Goal: Task Accomplishment & Management: Manage account settings

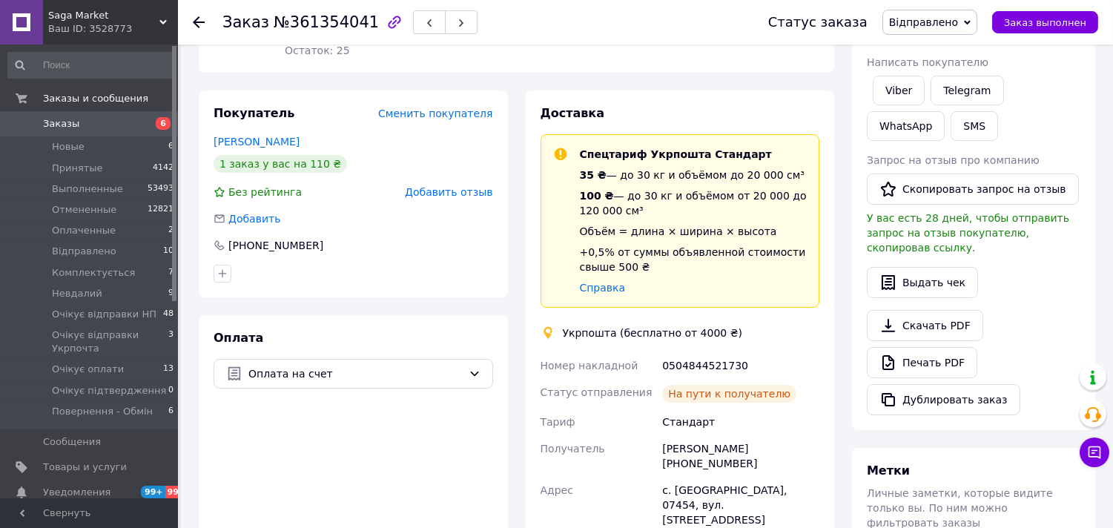
scroll to position [228, 0]
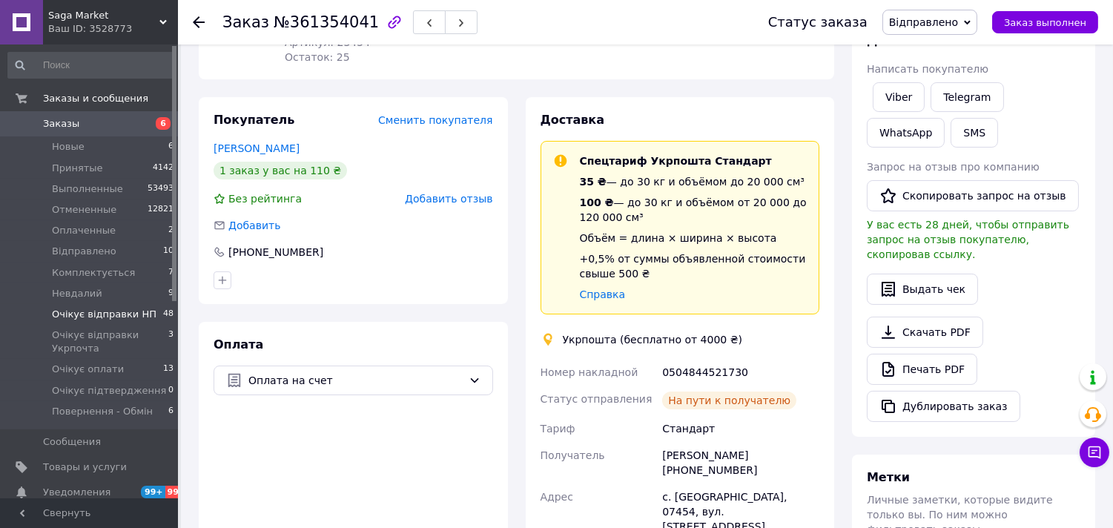
click at [135, 309] on span "Очікує відправки НП" at bounding box center [104, 314] width 105 height 13
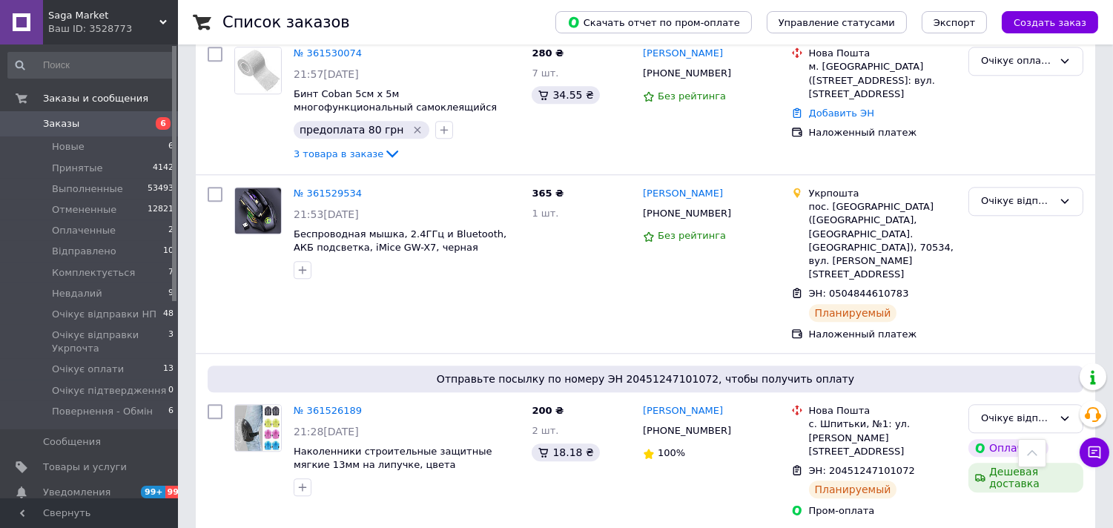
scroll to position [6912, 0]
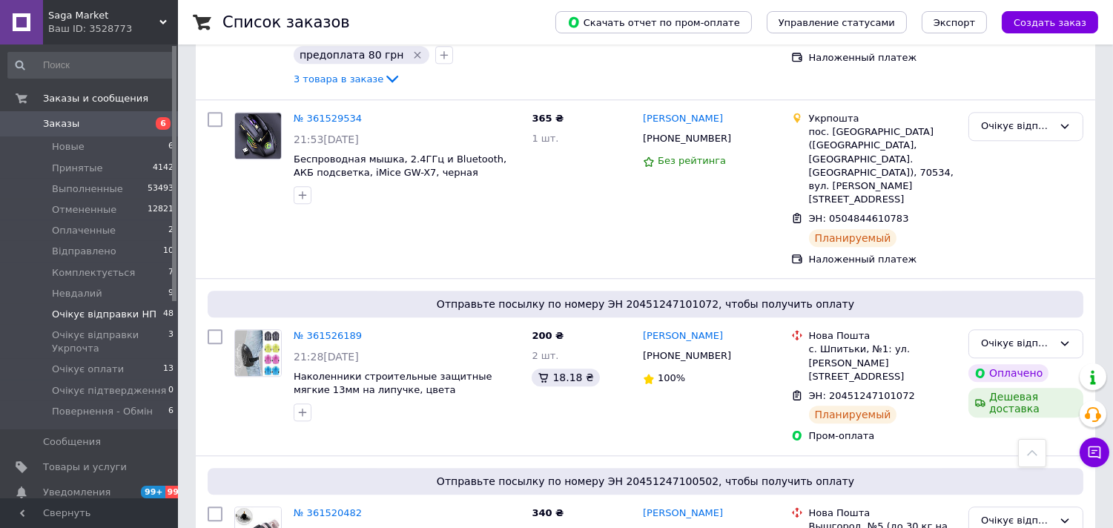
click at [117, 311] on span "Очікує відправки НП" at bounding box center [104, 314] width 105 height 13
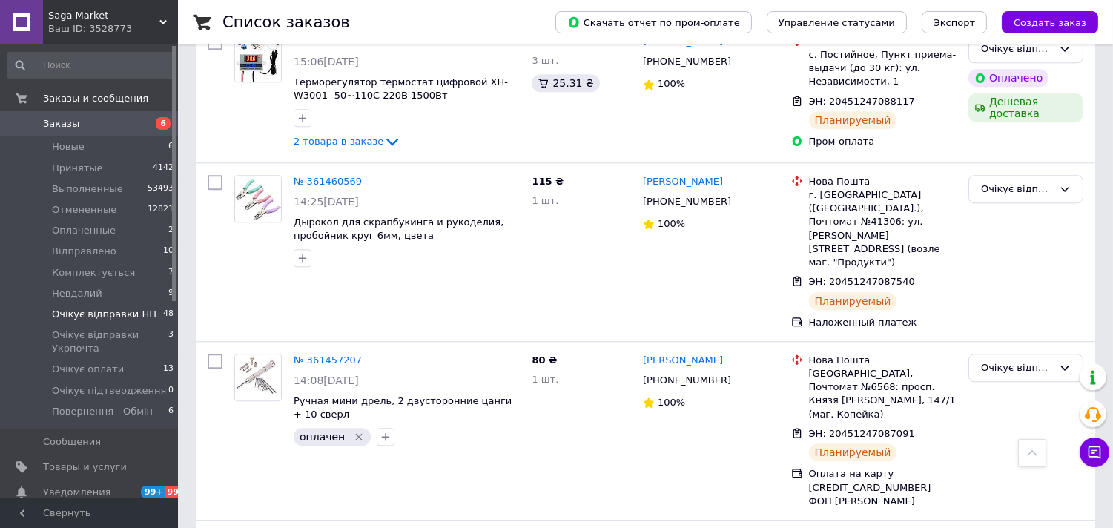
scroll to position [7041, 0]
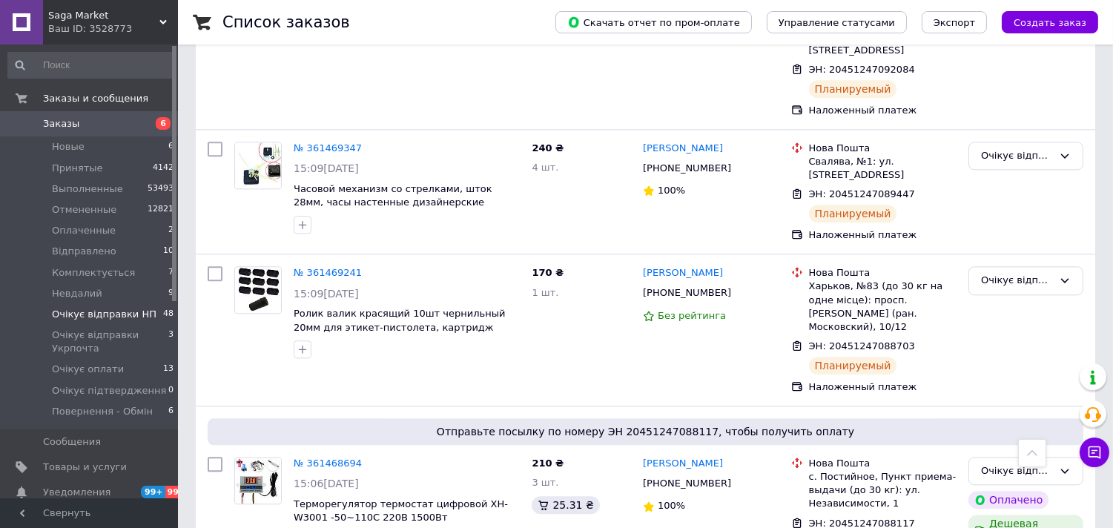
scroll to position [7041, 0]
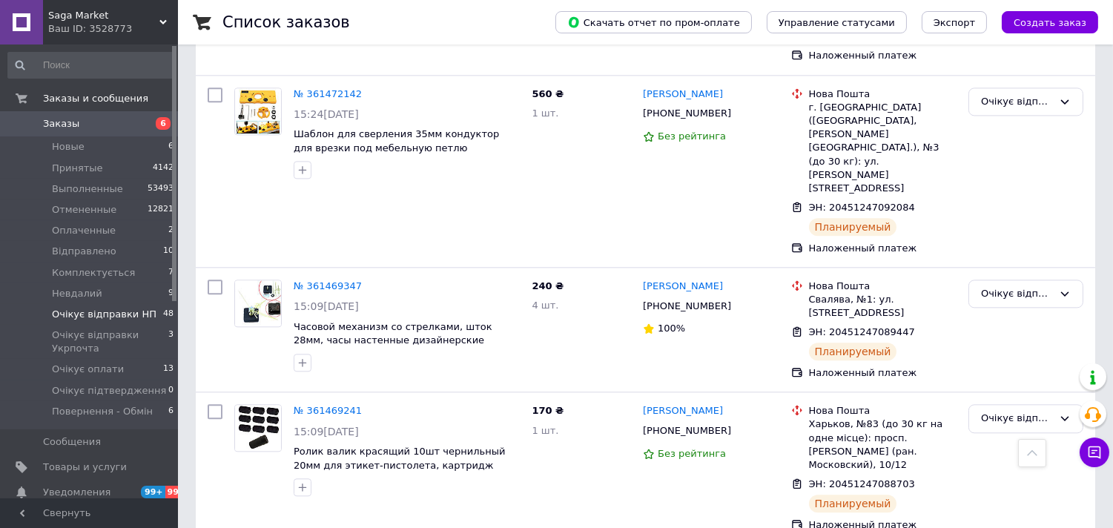
scroll to position [6877, 0]
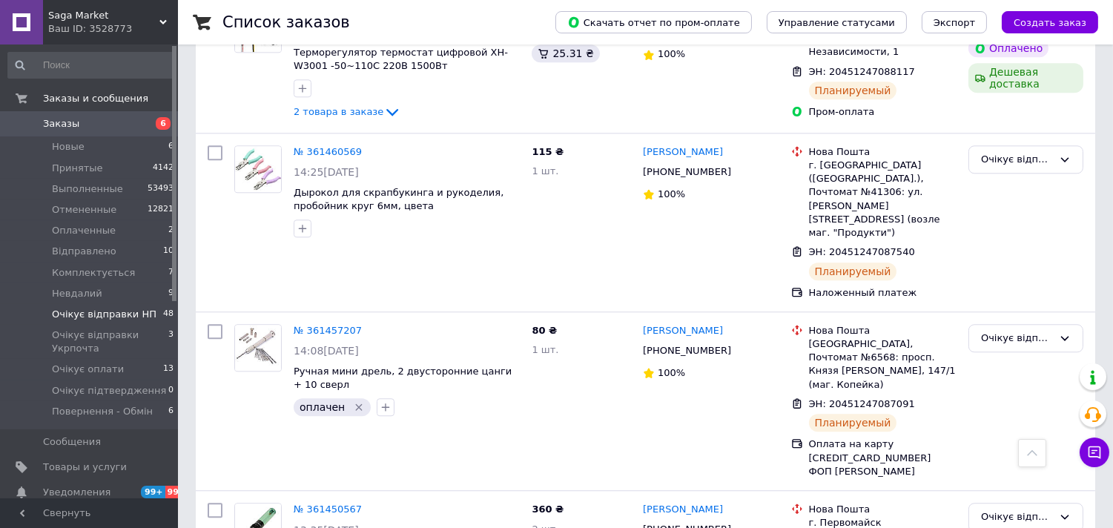
drag, startPoint x: 1027, startPoint y: 305, endPoint x: 556, endPoint y: 343, distance: 472.2
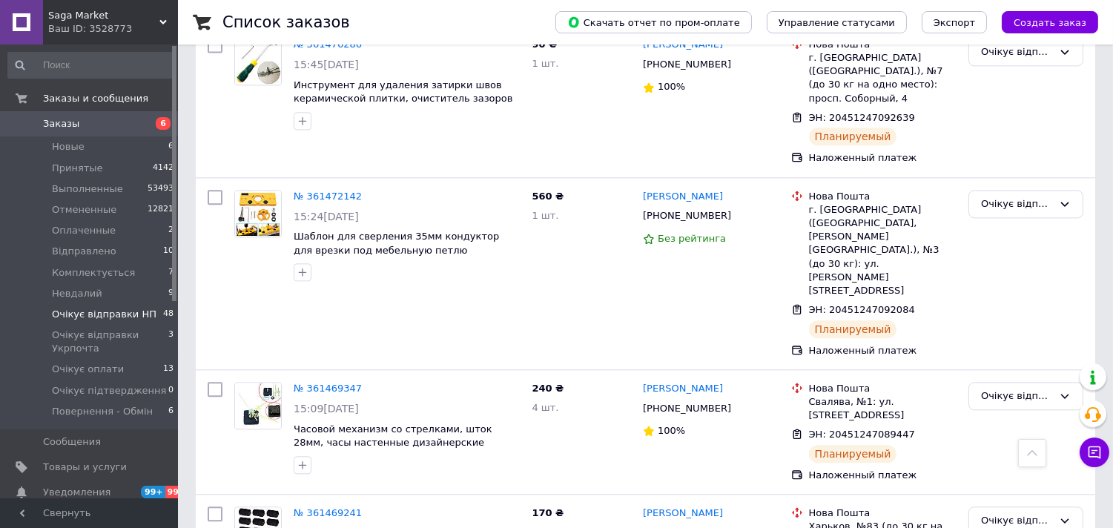
scroll to position [6175, 0]
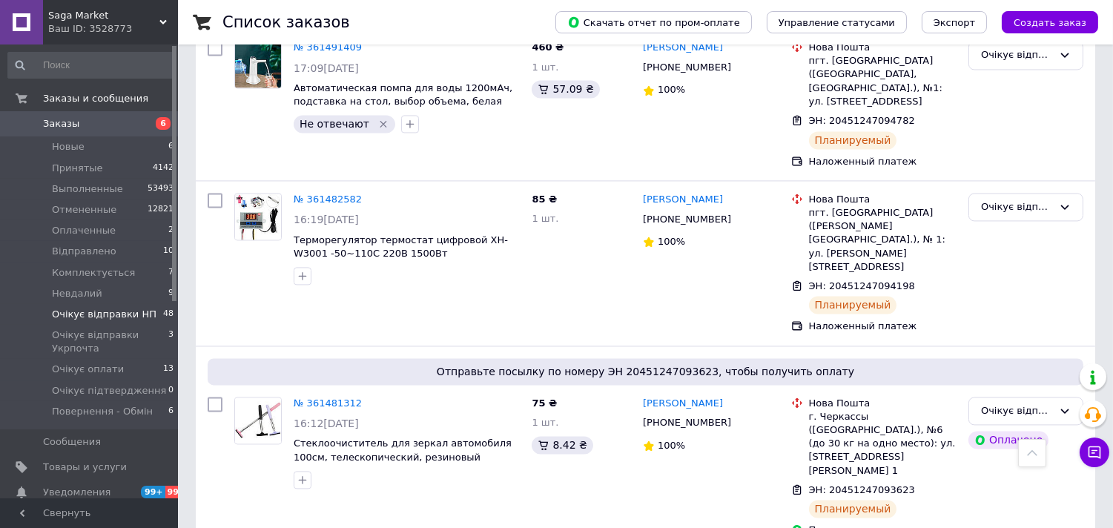
scroll to position [5351, 0]
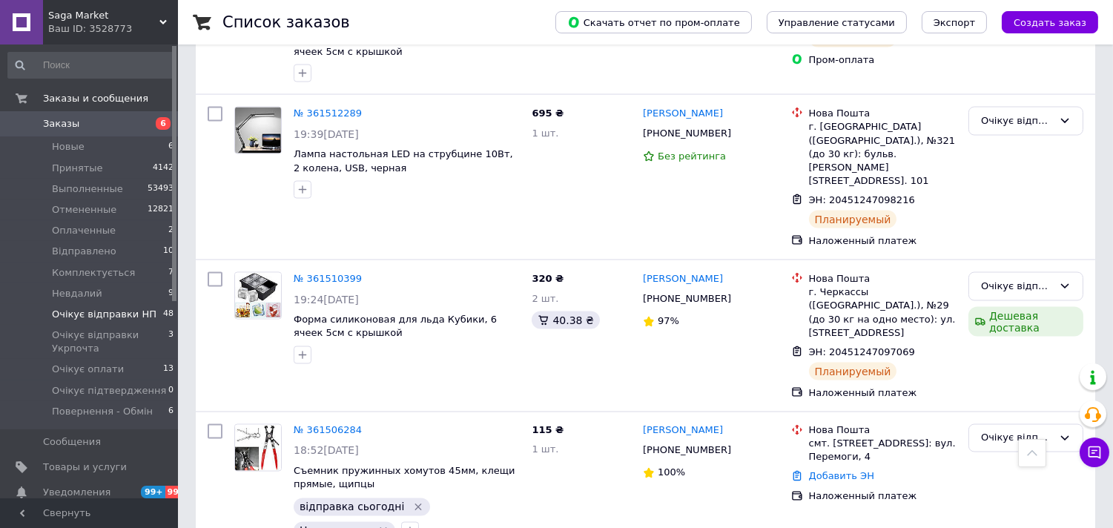
scroll to position [5104, 0]
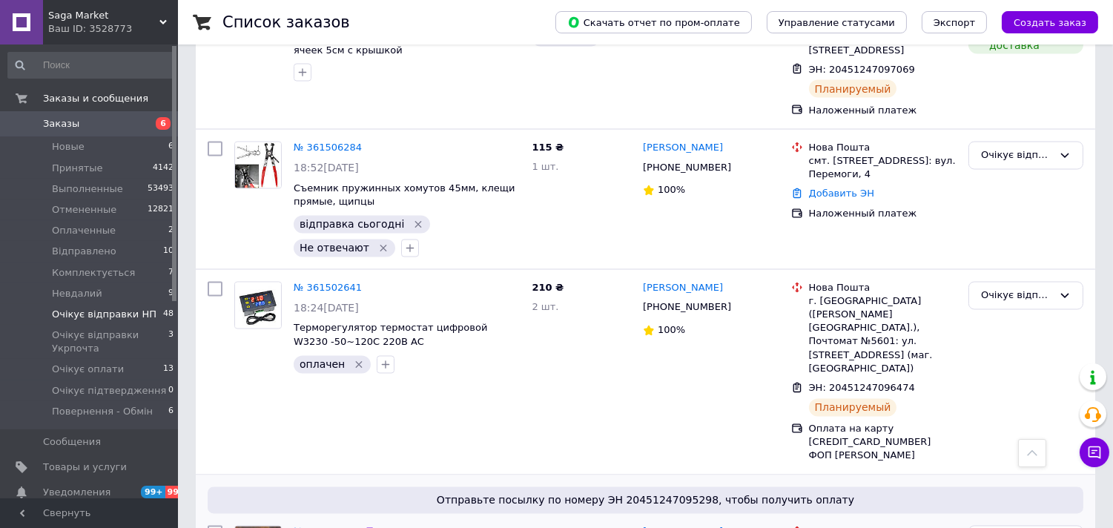
scroll to position [4857, 0]
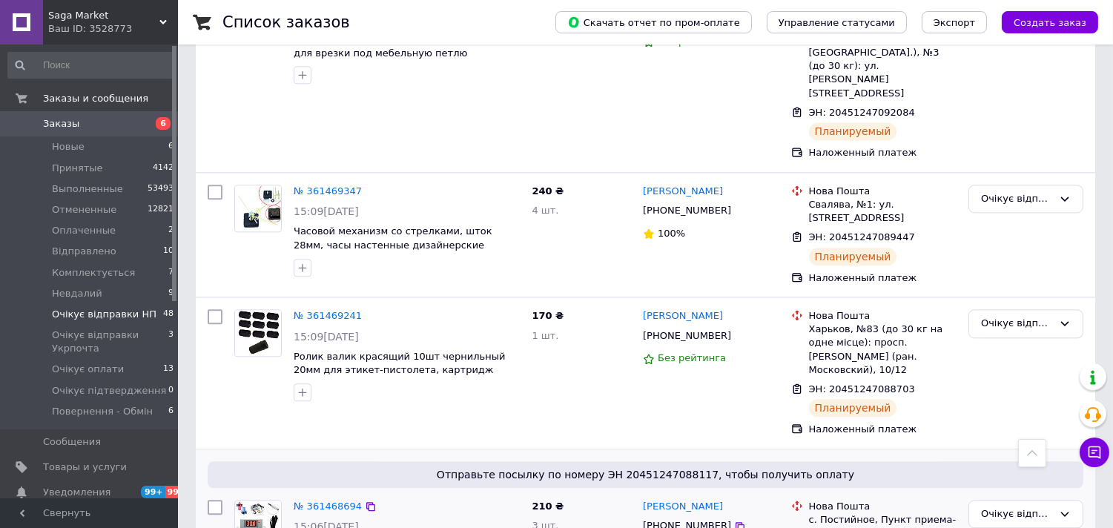
scroll to position [6482, 0]
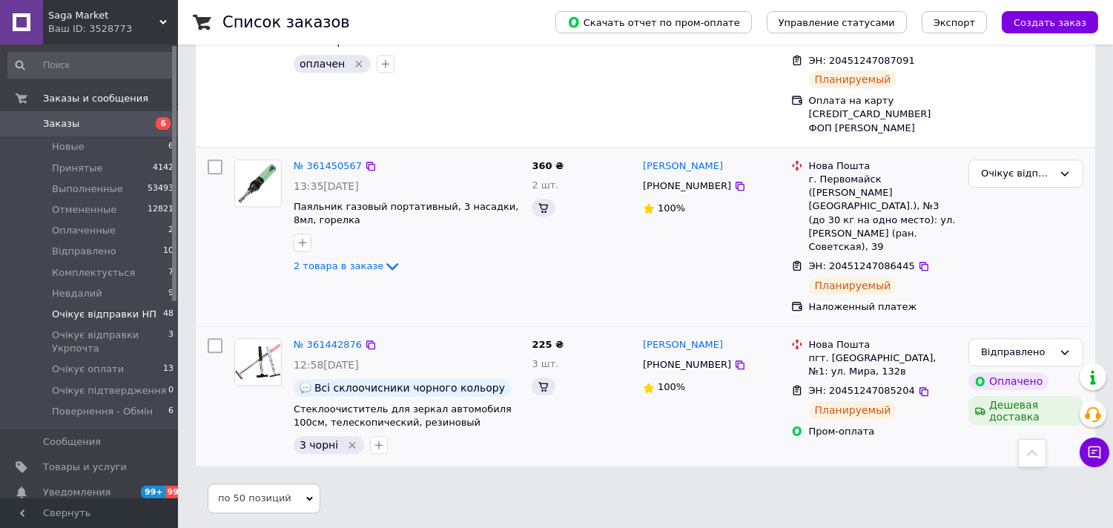
scroll to position [5588, 0]
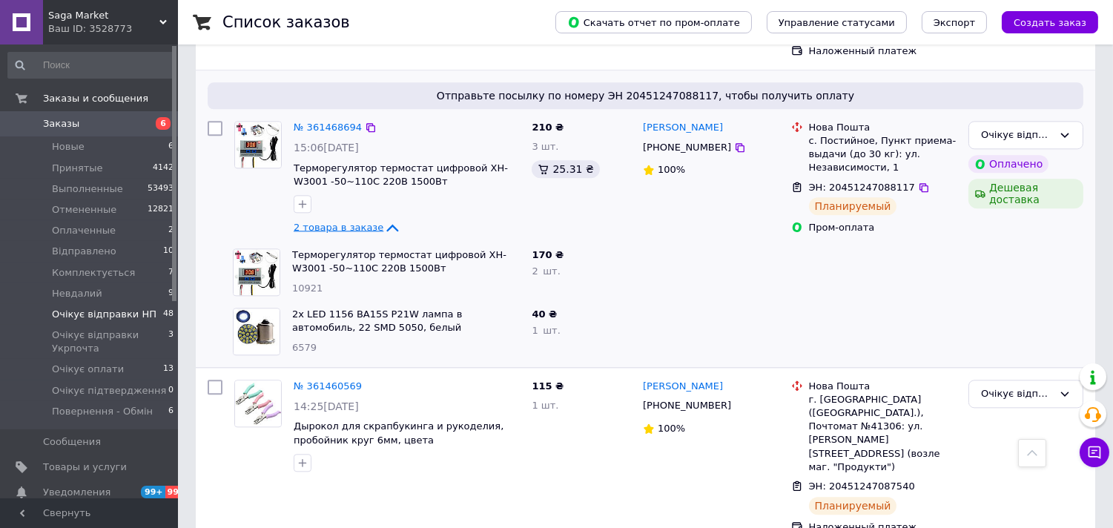
scroll to position [6292, 0]
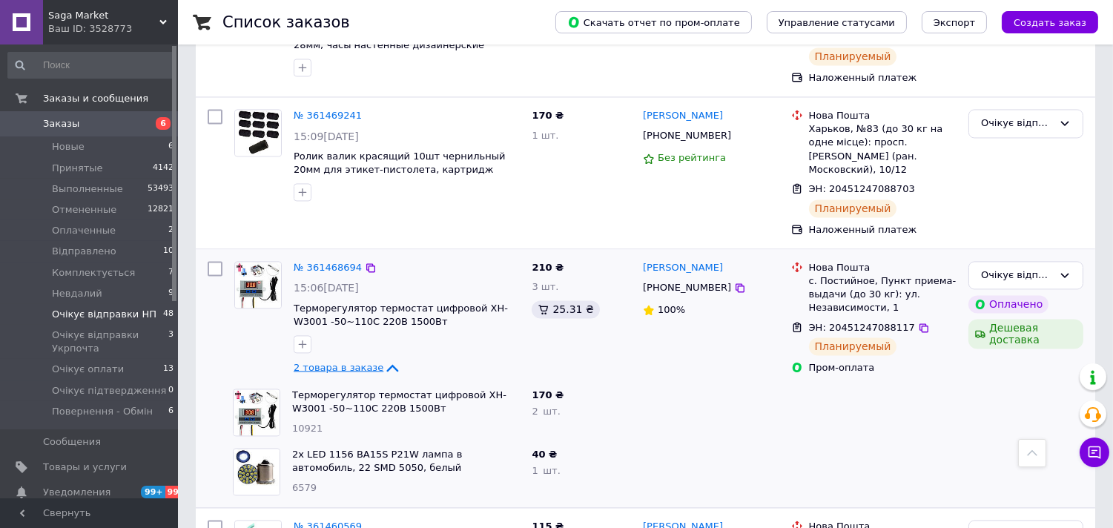
scroll to position [6127, 0]
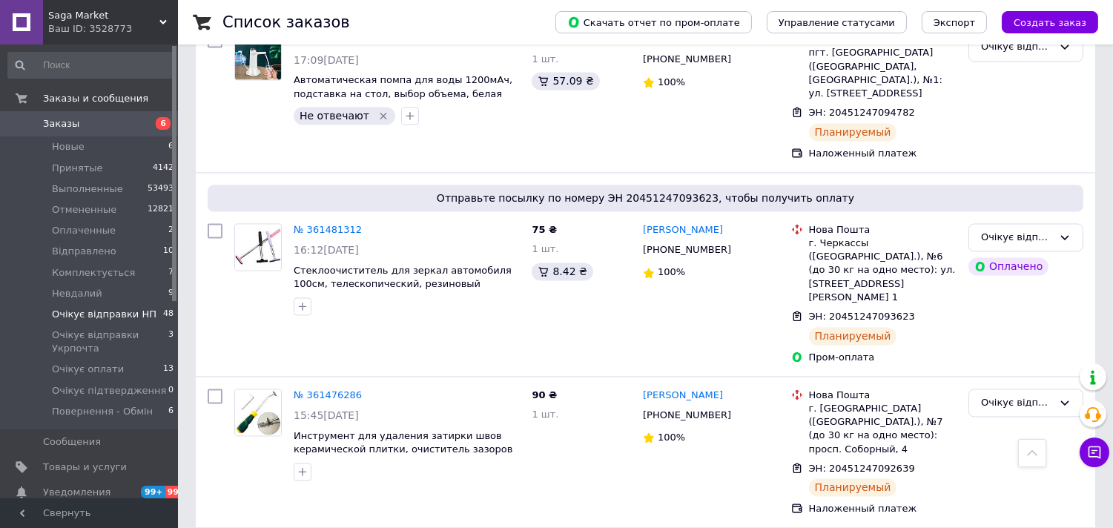
scroll to position [5880, 0]
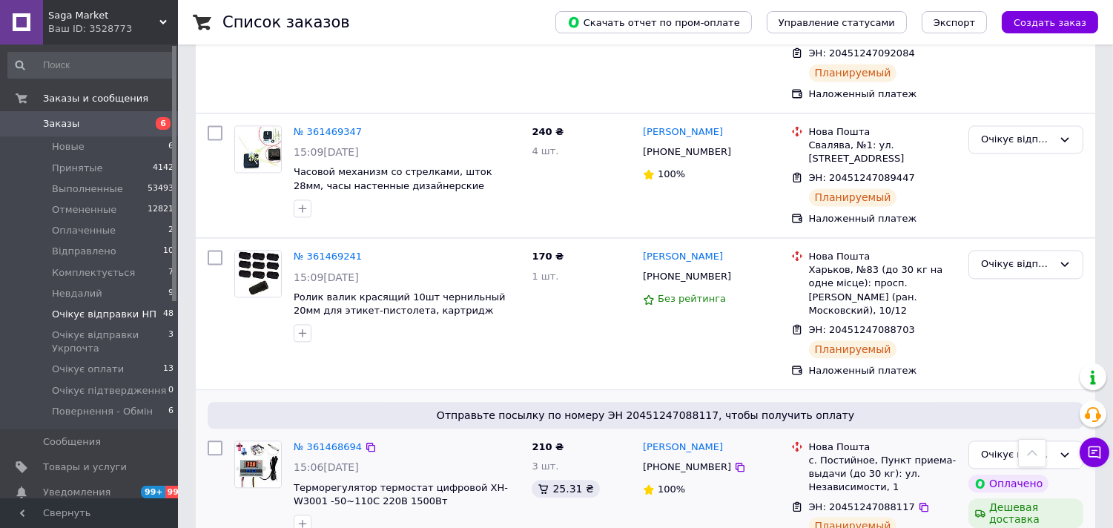
scroll to position [82, 0]
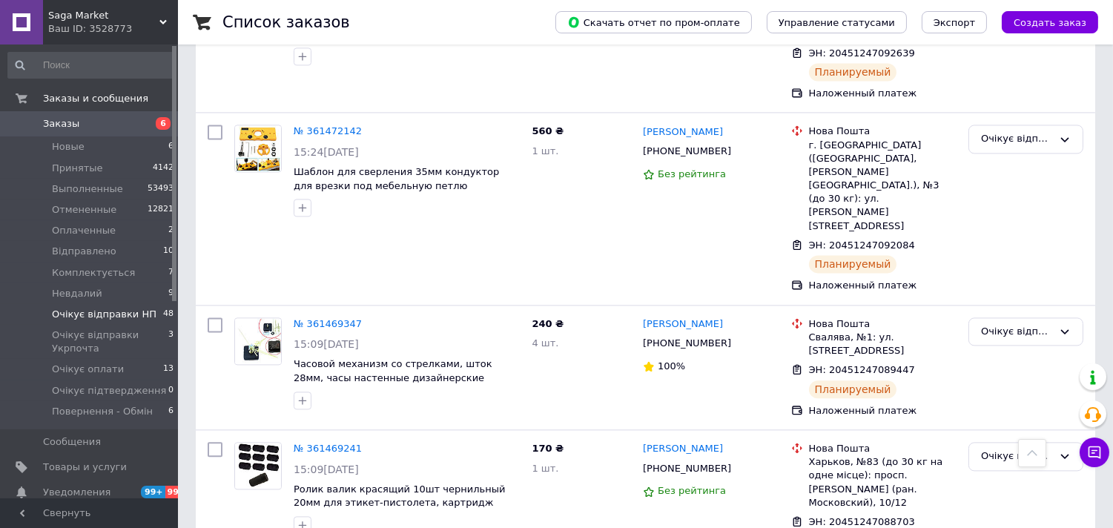
scroll to position [5922, 0]
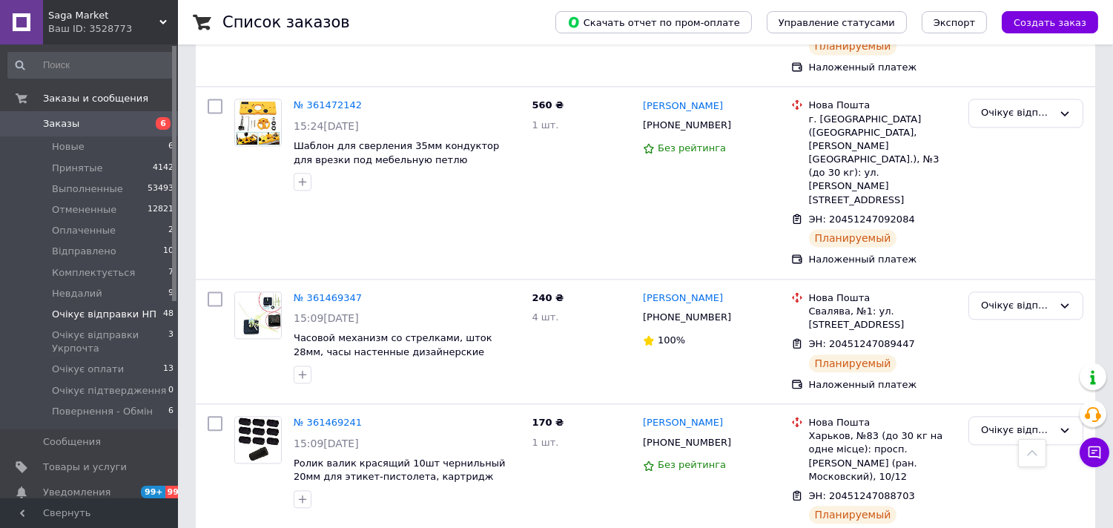
drag, startPoint x: 1026, startPoint y: 153, endPoint x: 676, endPoint y: 227, distance: 357.5
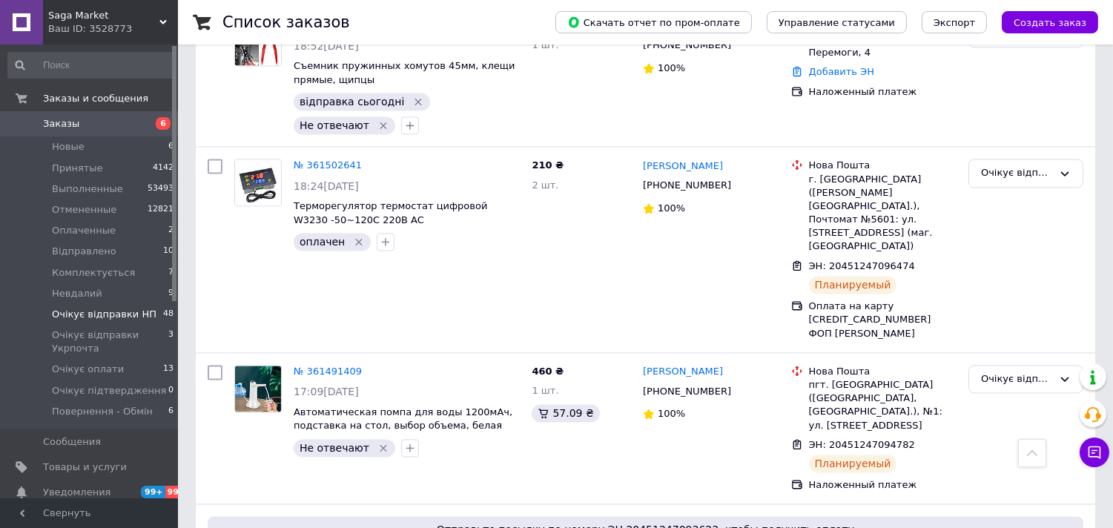
scroll to position [5698, 0]
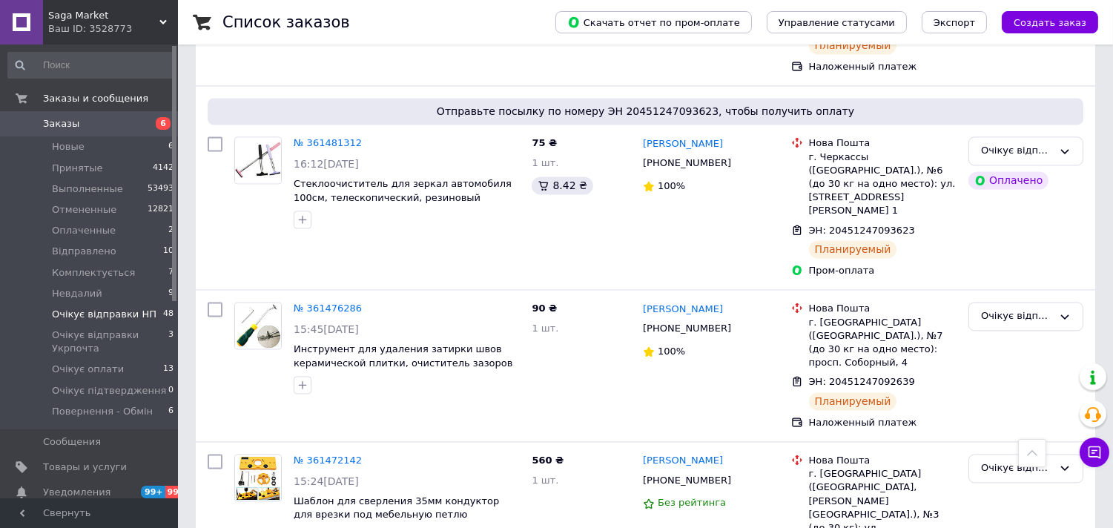
drag, startPoint x: 1019, startPoint y: 315, endPoint x: 565, endPoint y: 360, distance: 456.6
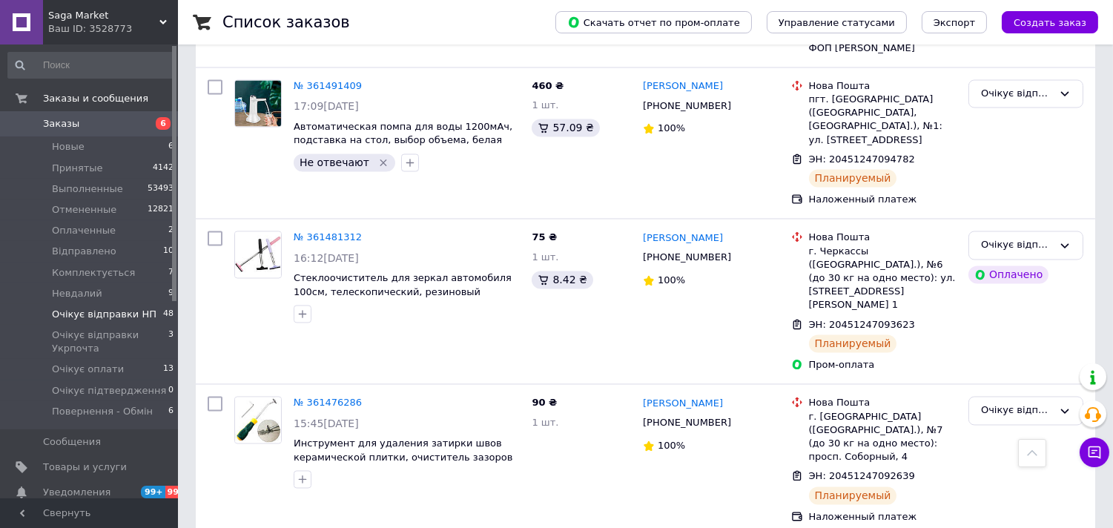
scroll to position [5603, 0]
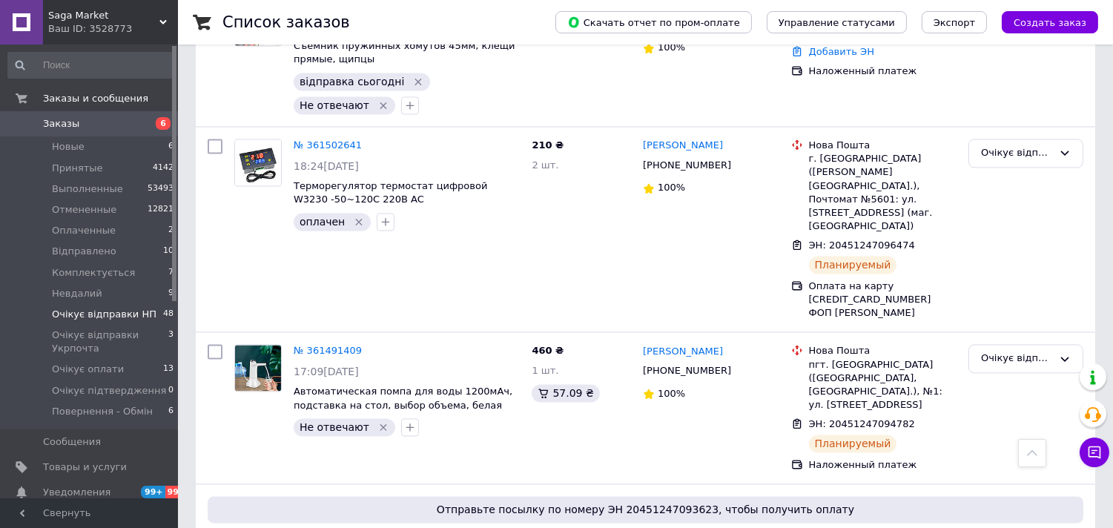
scroll to position [5416, 0]
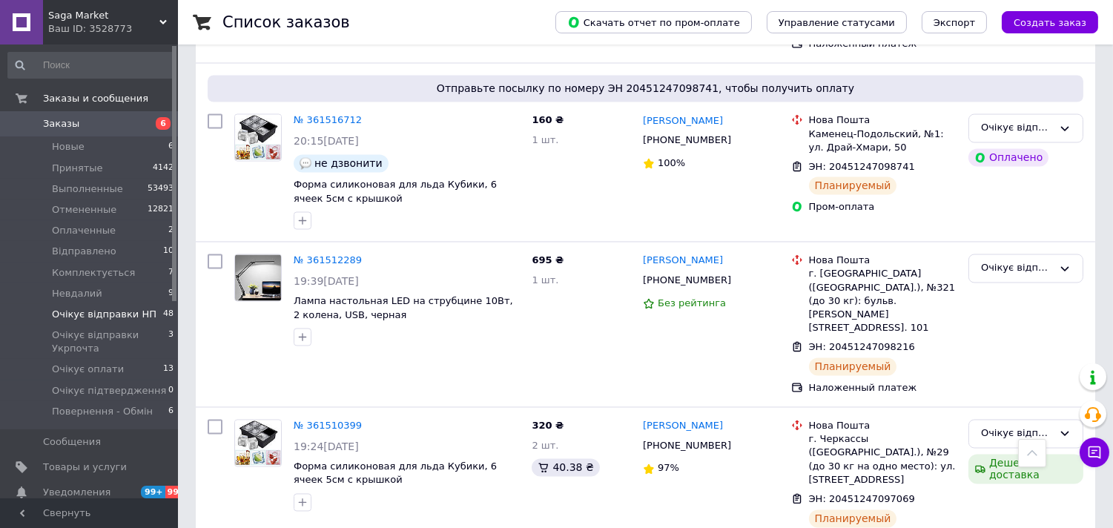
scroll to position [5452, 0]
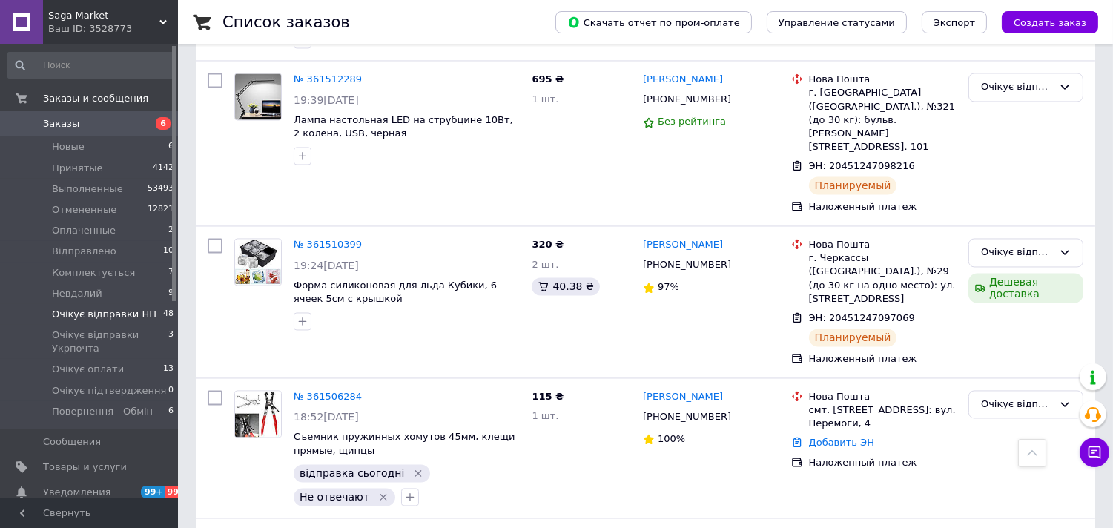
scroll to position [5390, 0]
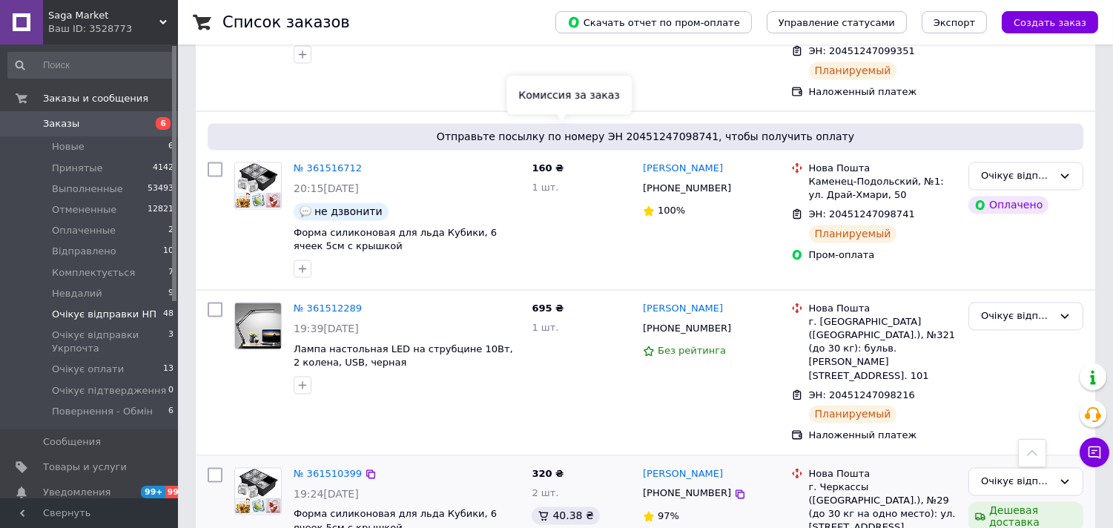
scroll to position [5057, 0]
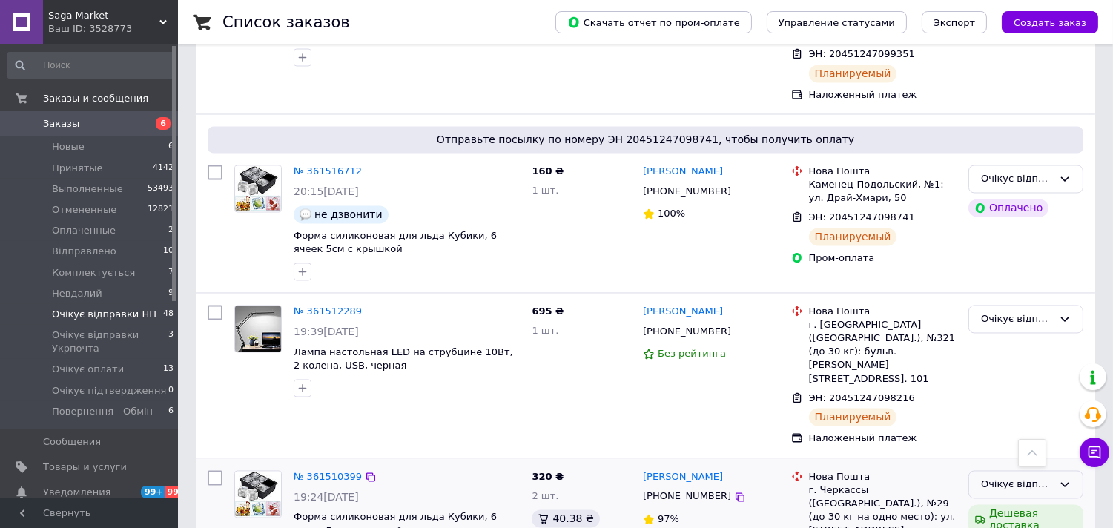
click at [1061, 478] on icon at bounding box center [1065, 484] width 12 height 12
drag, startPoint x: 1012, startPoint y: 163, endPoint x: 730, endPoint y: 248, distance: 294.3
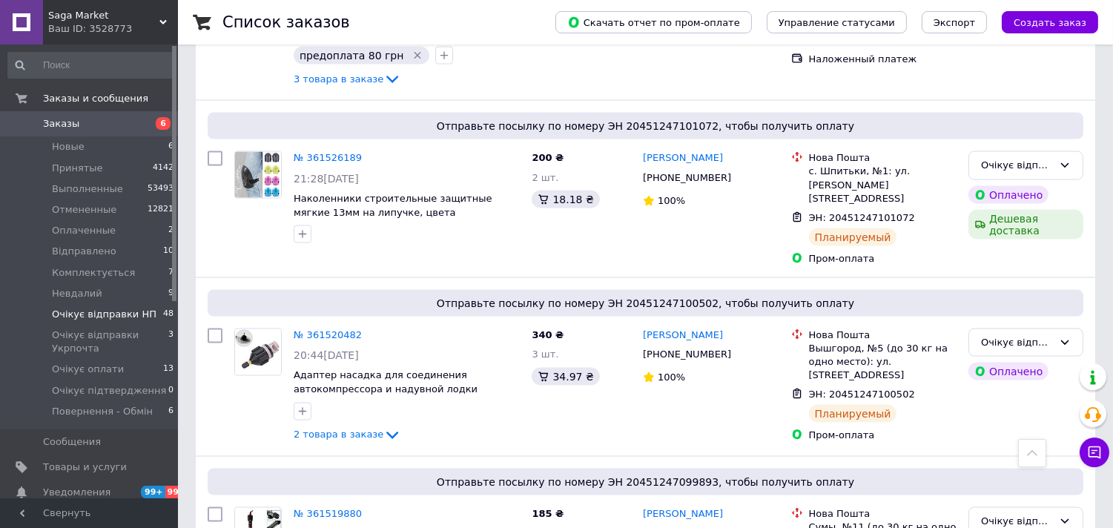
scroll to position [4809, 0]
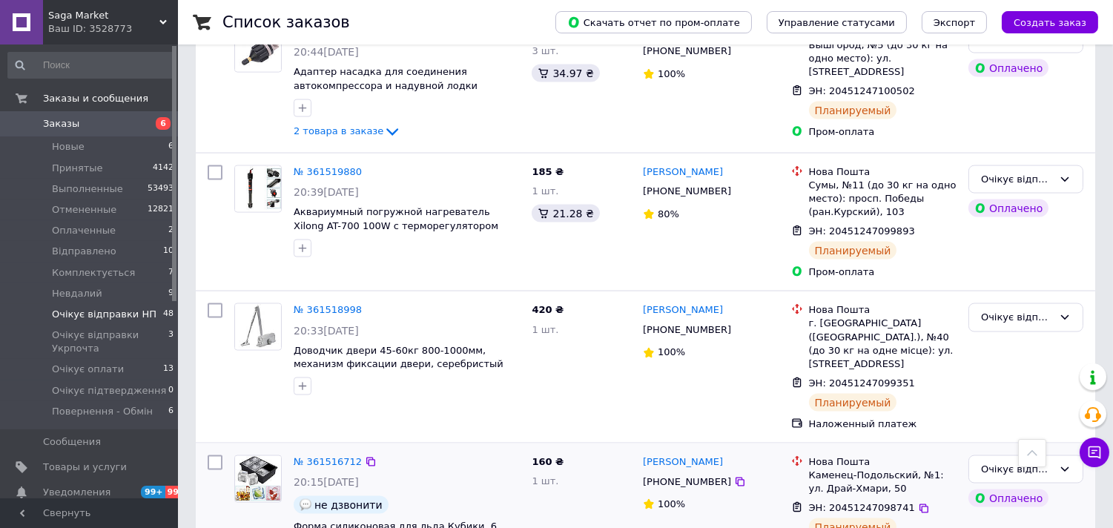
scroll to position [4727, 0]
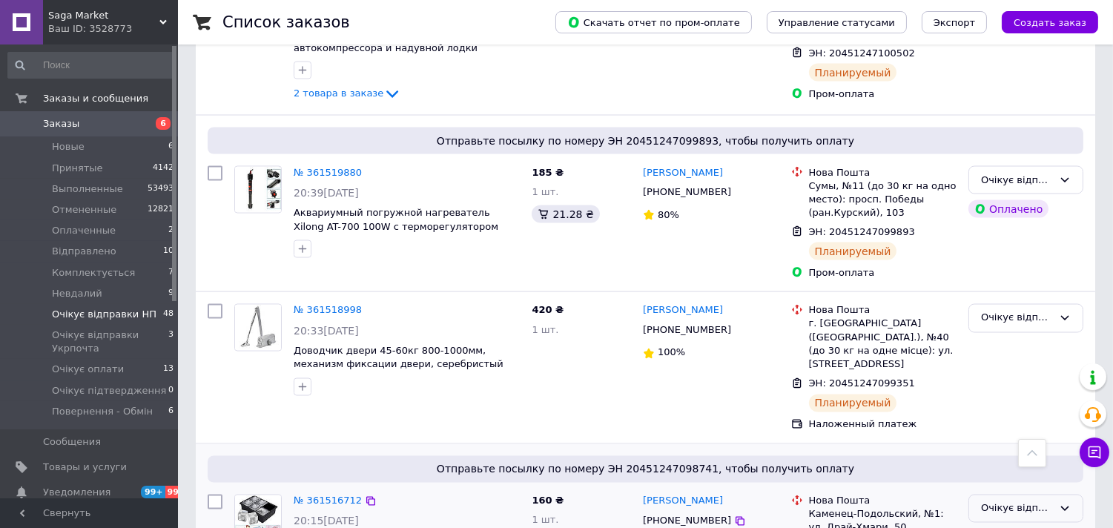
click at [1064, 503] on icon at bounding box center [1065, 509] width 12 height 12
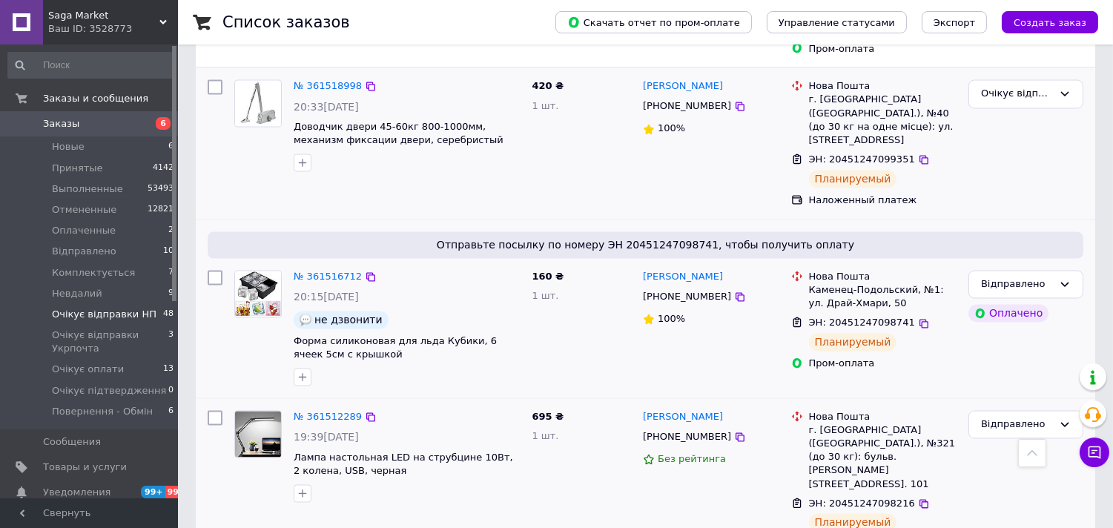
scroll to position [5109, 0]
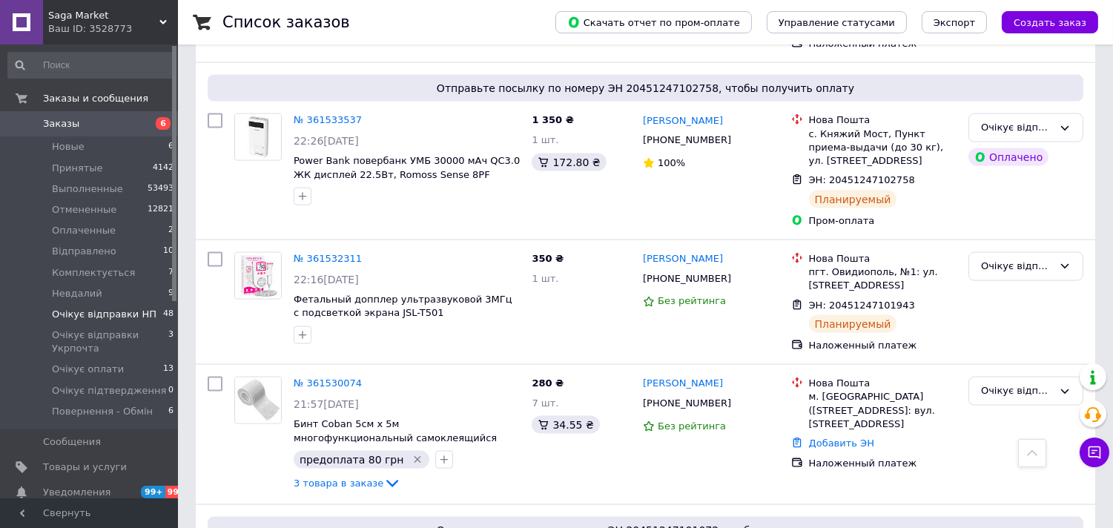
scroll to position [4367, 0]
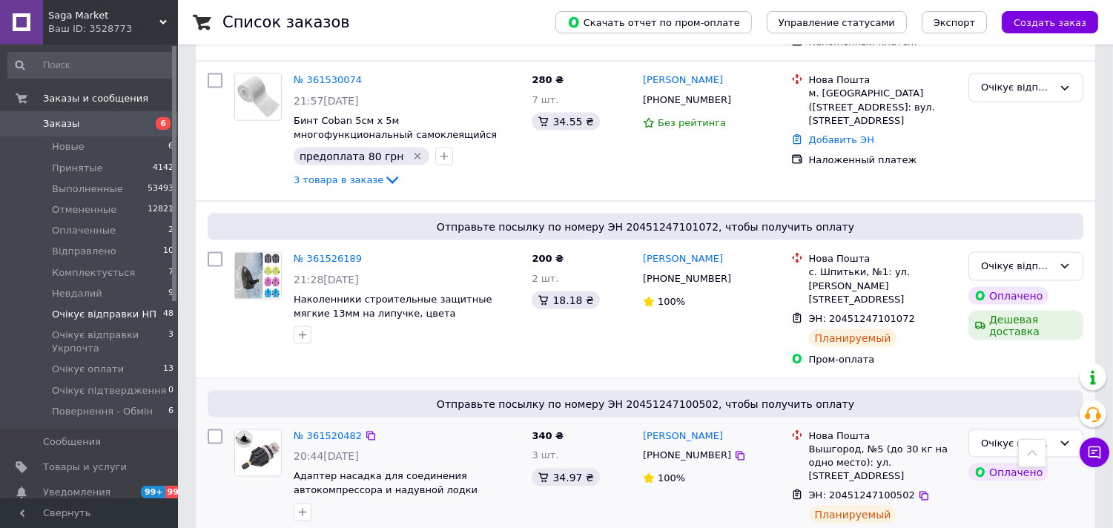
click at [383, 527] on icon at bounding box center [392, 536] width 18 height 18
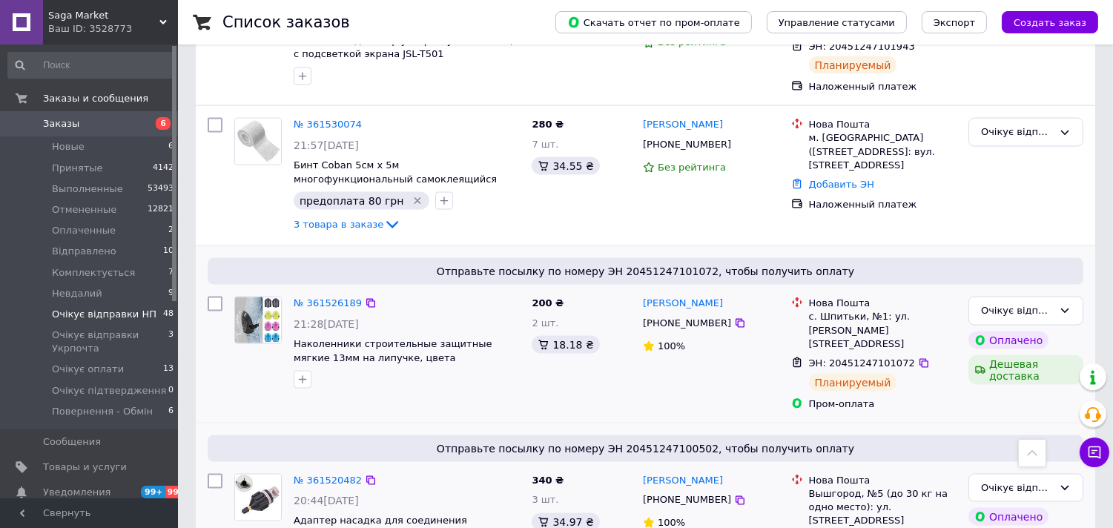
scroll to position [4120, 0]
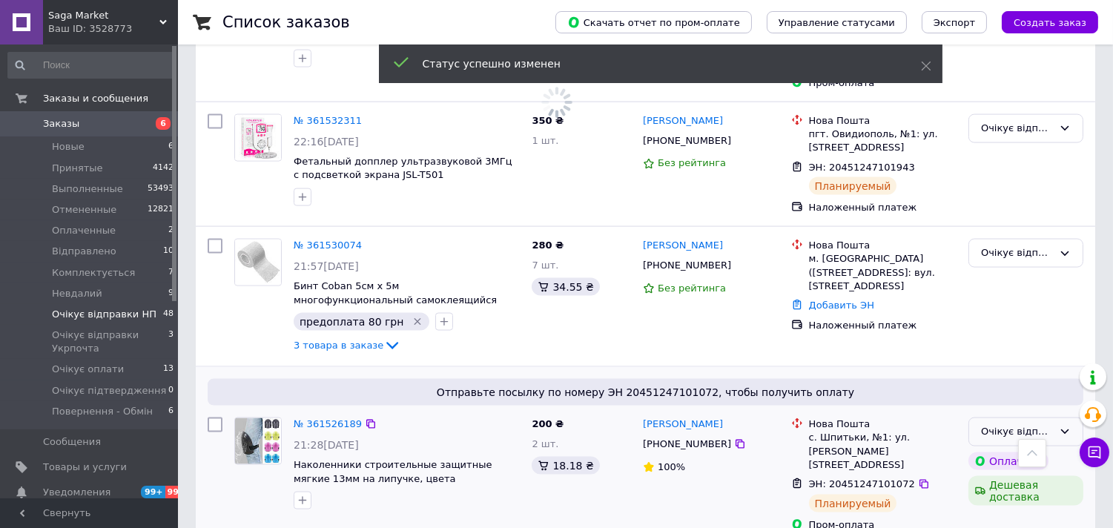
scroll to position [3955, 0]
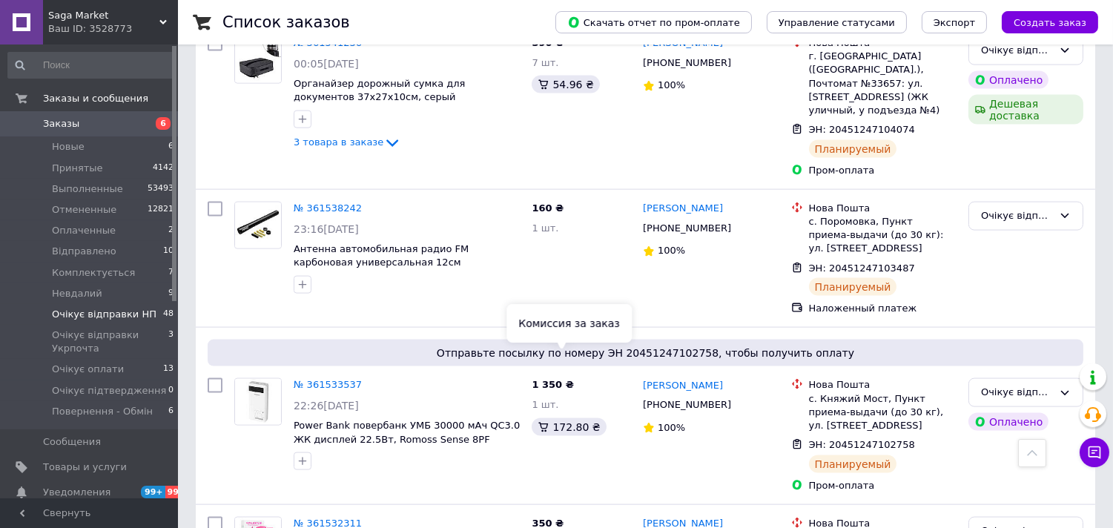
scroll to position [3708, 0]
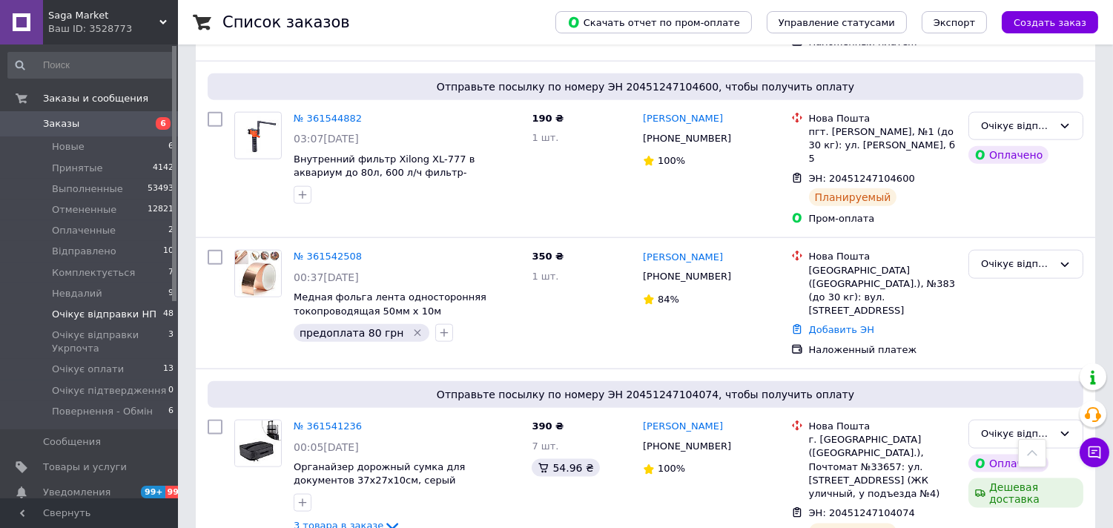
scroll to position [3296, 0]
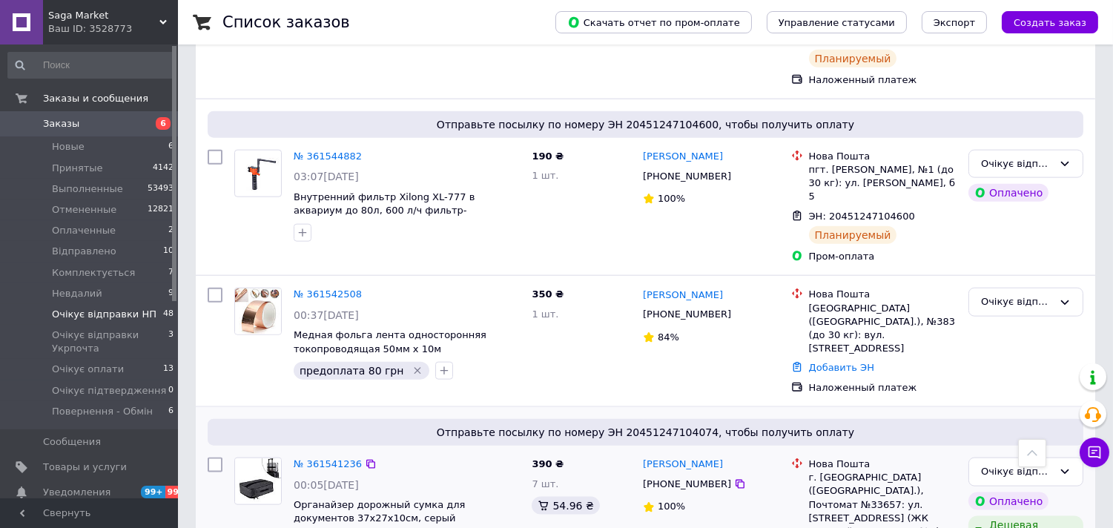
drag, startPoint x: 382, startPoint y: 255, endPoint x: 406, endPoint y: 268, distance: 26.9
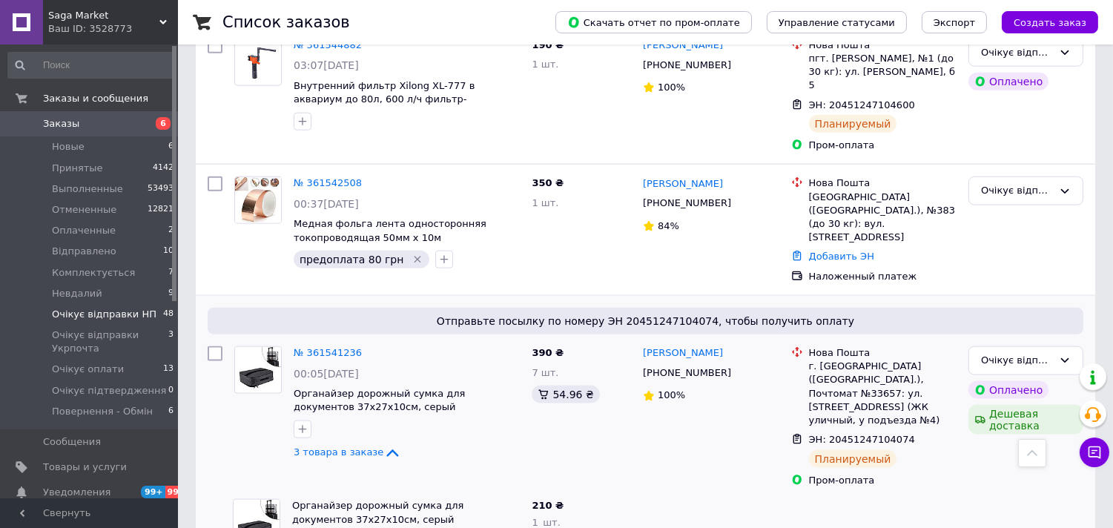
scroll to position [3378, 0]
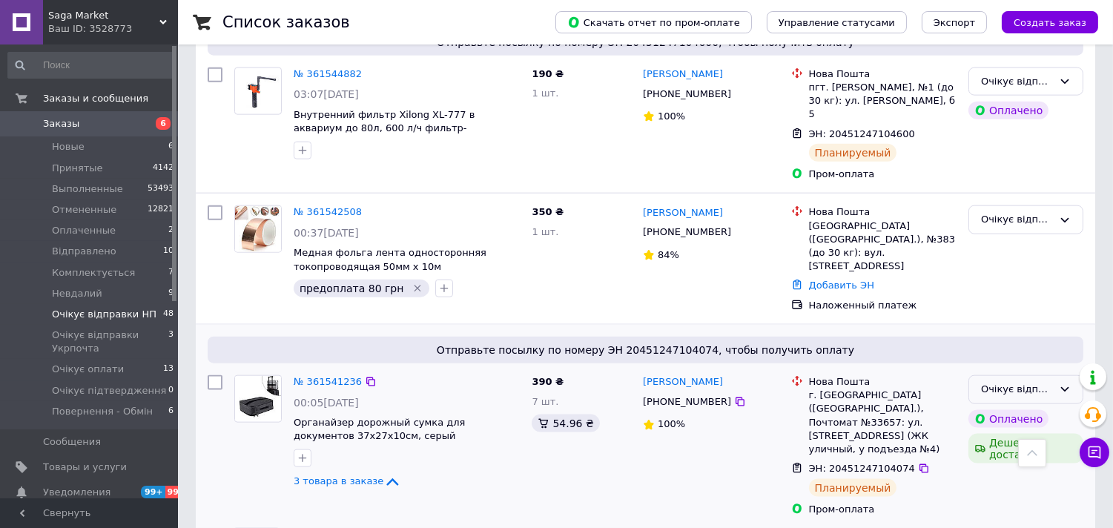
click at [1072, 375] on div "Очікує відправки НП" at bounding box center [1025, 389] width 115 height 29
click at [1014, 433] on li "Відправлено" at bounding box center [1025, 446] width 113 height 27
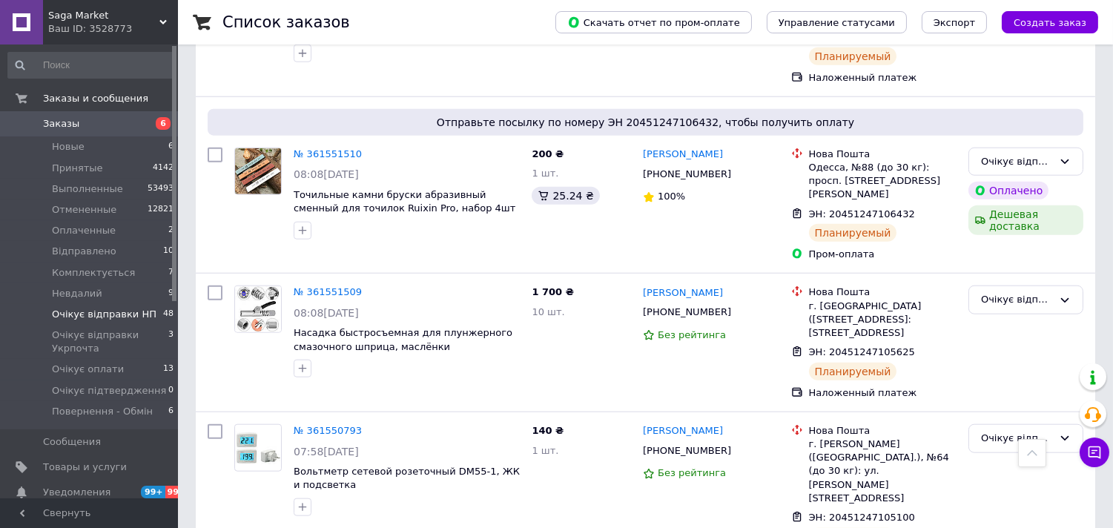
scroll to position [3010, 0]
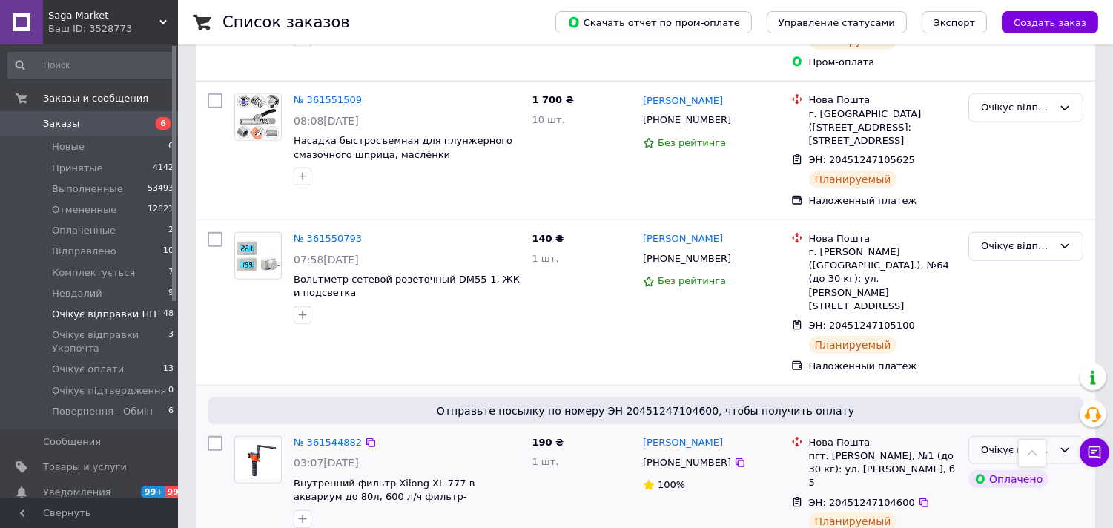
click at [1059, 444] on icon at bounding box center [1065, 450] width 12 height 12
click at [1005, 494] on li "Відправлено" at bounding box center [1025, 507] width 113 height 27
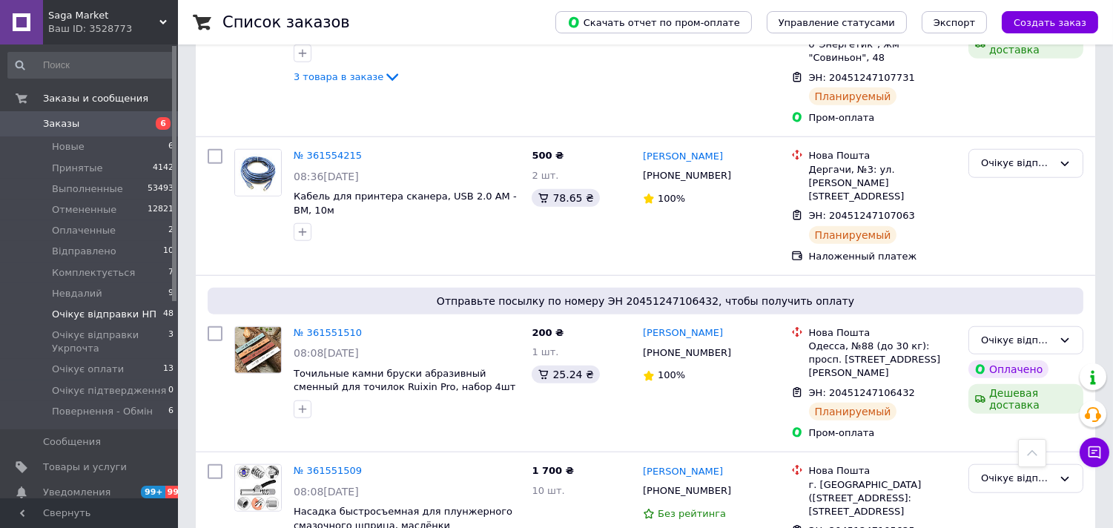
scroll to position [2598, 0]
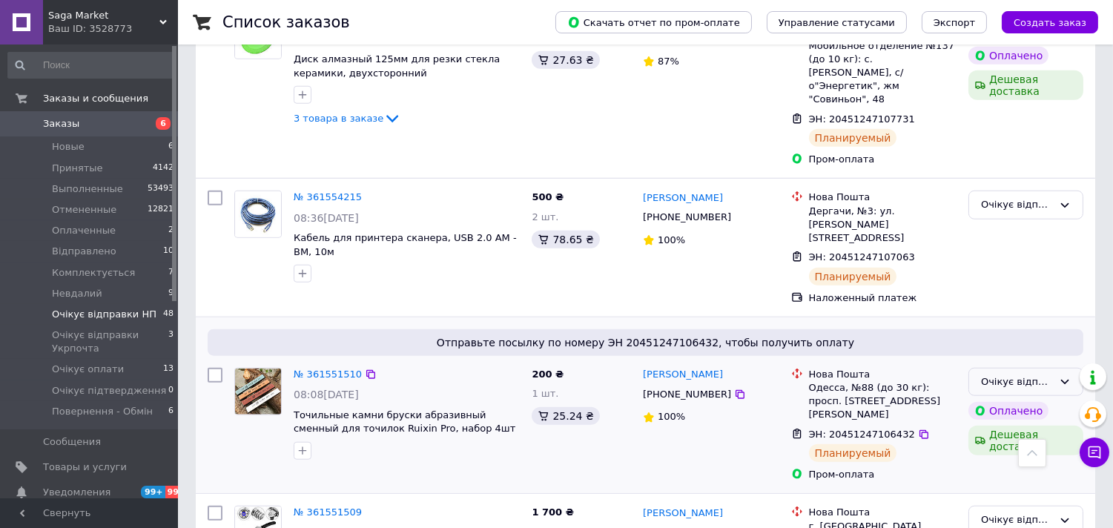
click at [1065, 376] on icon at bounding box center [1065, 382] width 12 height 12
drag, startPoint x: 1030, startPoint y: 193, endPoint x: 992, endPoint y: 198, distance: 38.8
click at [1032, 426] on li "Відправлено" at bounding box center [1025, 439] width 113 height 27
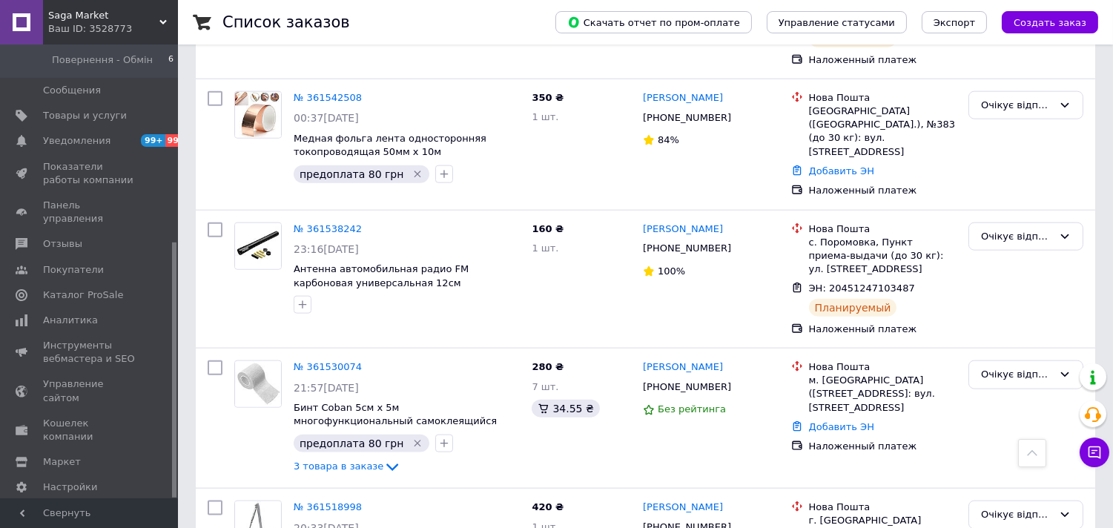
scroll to position [3586, 0]
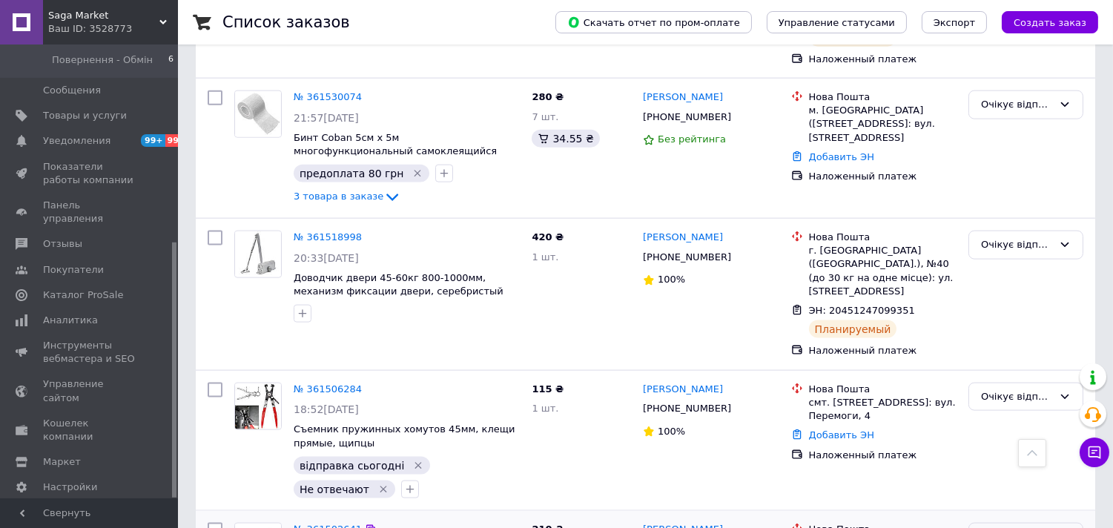
click at [1069, 527] on icon at bounding box center [1065, 537] width 12 height 12
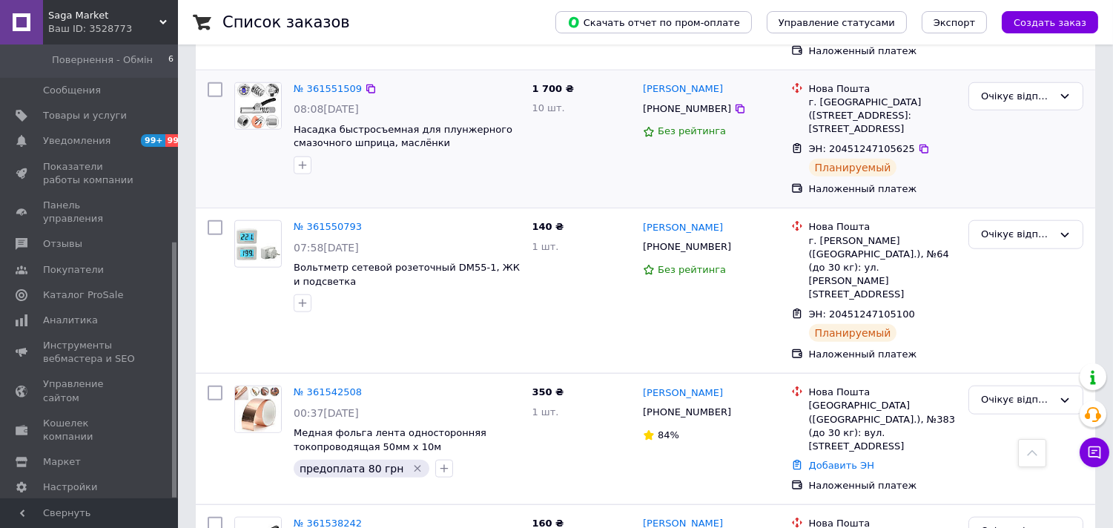
scroll to position [2314, 0]
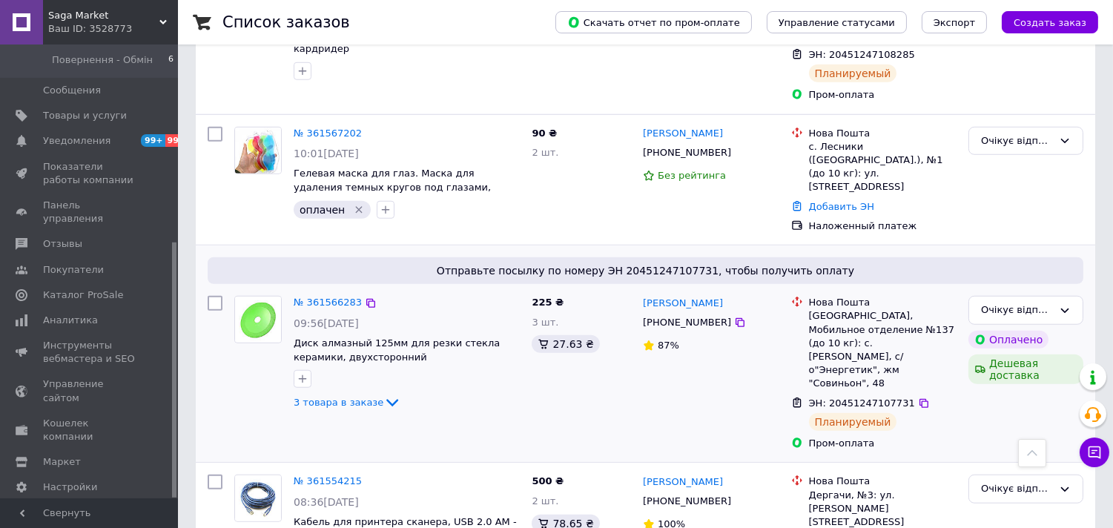
click at [377, 290] on div "№ 361566283 09:56[DATE] Диск алмазный 125мм для резки стекла керамики, двухстор…" at bounding box center [407, 354] width 238 height 128
click at [383, 394] on icon at bounding box center [392, 403] width 18 height 18
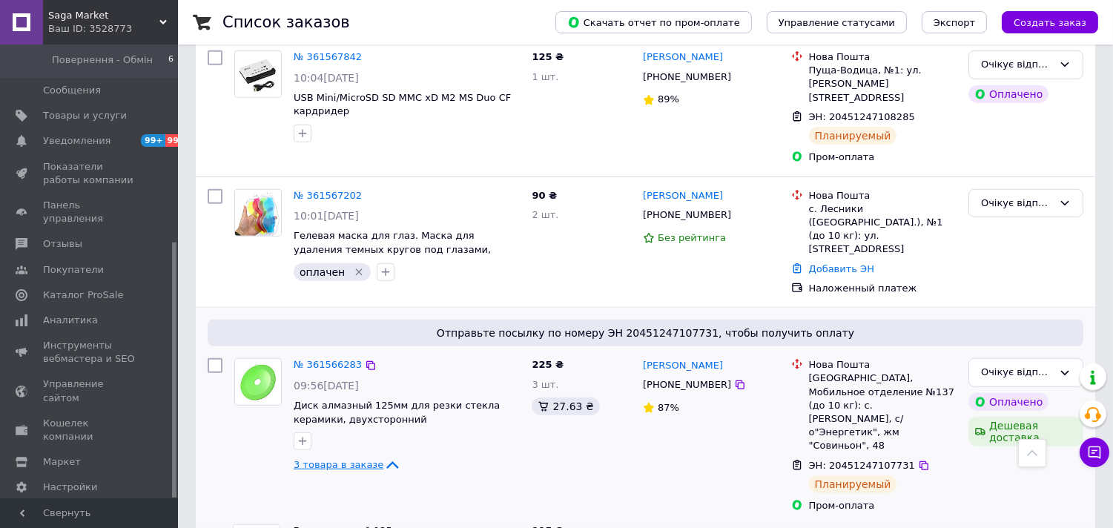
scroll to position [2231, 0]
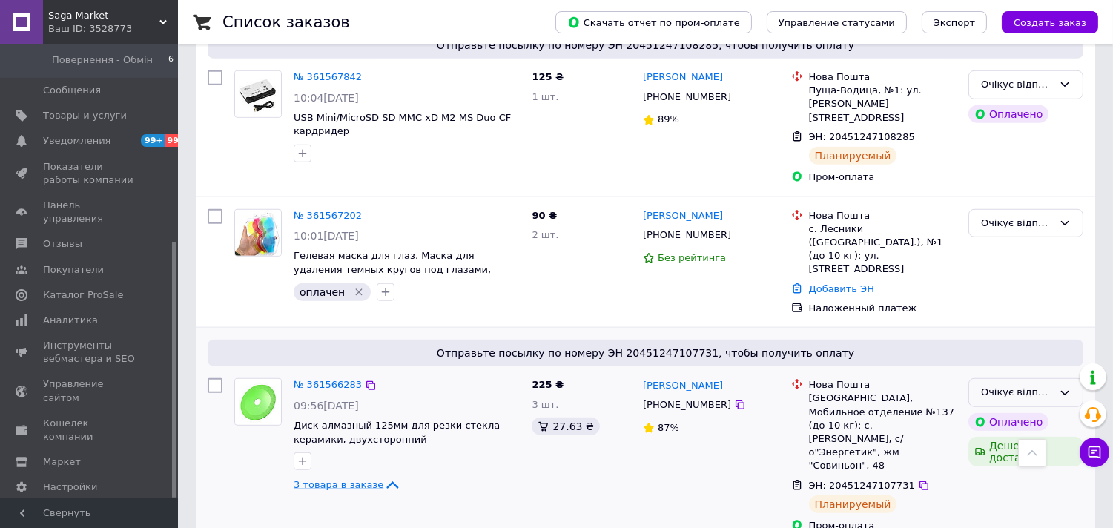
click at [1062, 387] on icon at bounding box center [1065, 393] width 12 height 12
click at [993, 436] on li "Відправлено" at bounding box center [1025, 449] width 113 height 27
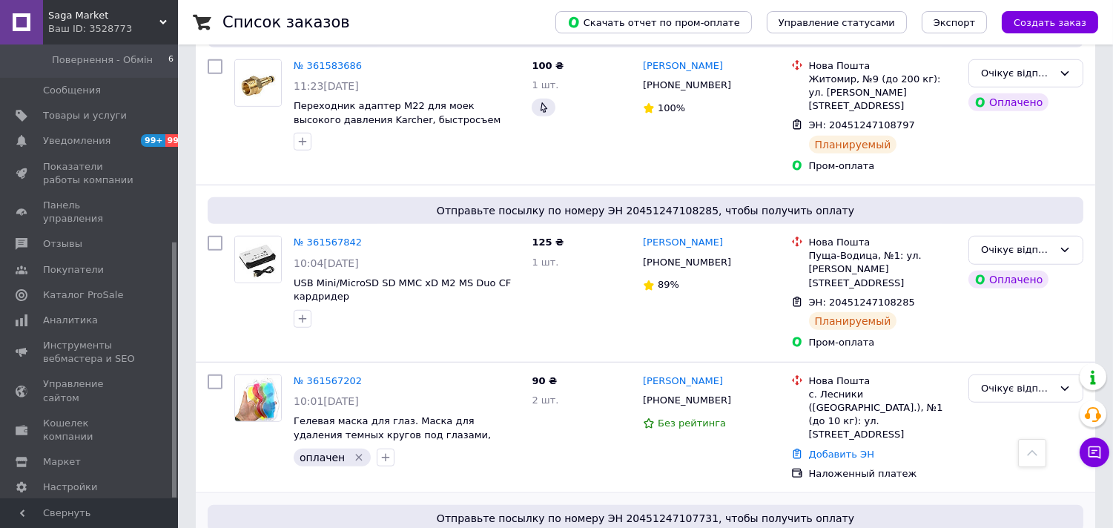
scroll to position [1984, 0]
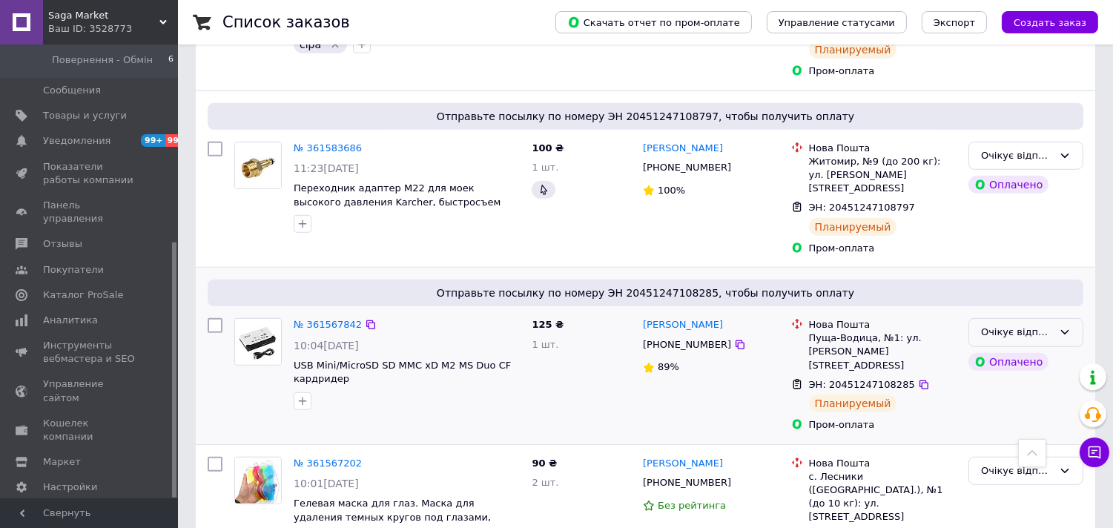
click at [1060, 318] on div "Очікує відправки НП" at bounding box center [1025, 332] width 115 height 29
drag, startPoint x: 1026, startPoint y: 222, endPoint x: 526, endPoint y: 360, distance: 518.1
click at [1025, 376] on li "Відправлено" at bounding box center [1025, 389] width 113 height 27
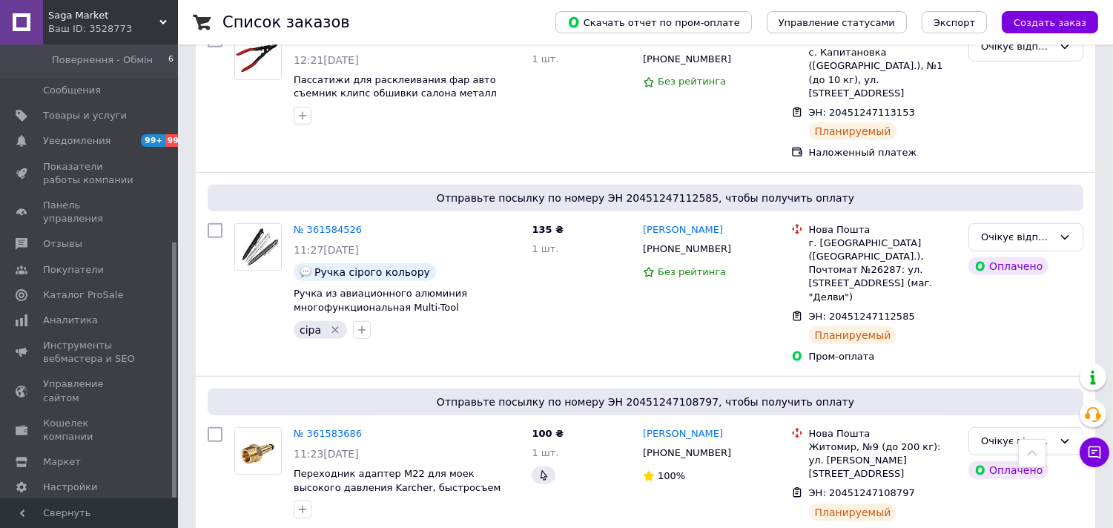
scroll to position [1737, 0]
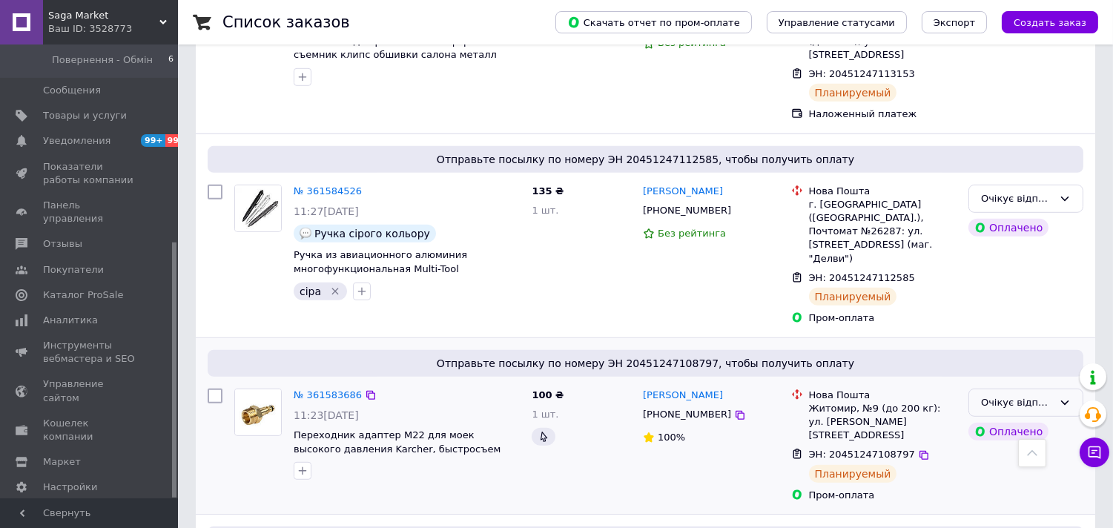
click at [1065, 397] on icon at bounding box center [1065, 403] width 12 height 12
click at [1019, 446] on li "Відправлено" at bounding box center [1025, 459] width 113 height 27
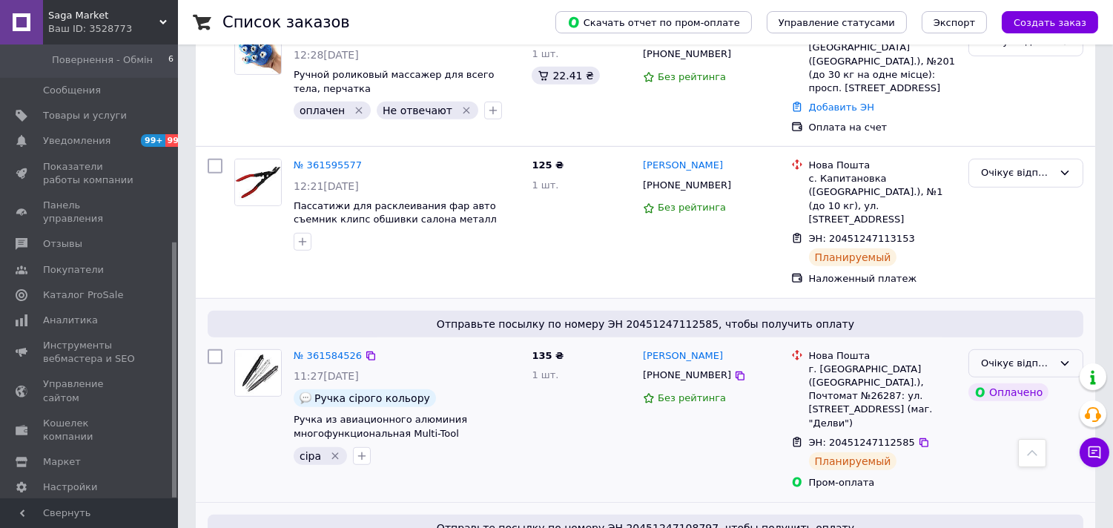
click at [1063, 349] on div "Очікує відправки НП" at bounding box center [1025, 363] width 115 height 29
drag, startPoint x: 1019, startPoint y: 279, endPoint x: 728, endPoint y: 304, distance: 291.6
click at [1023, 407] on li "Відправлено" at bounding box center [1025, 420] width 113 height 27
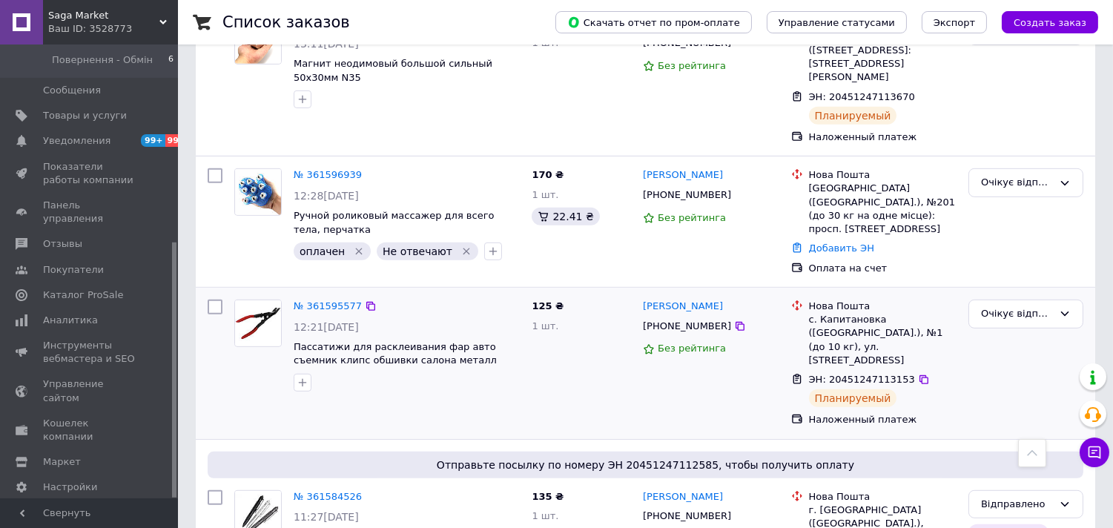
scroll to position [1406, 0]
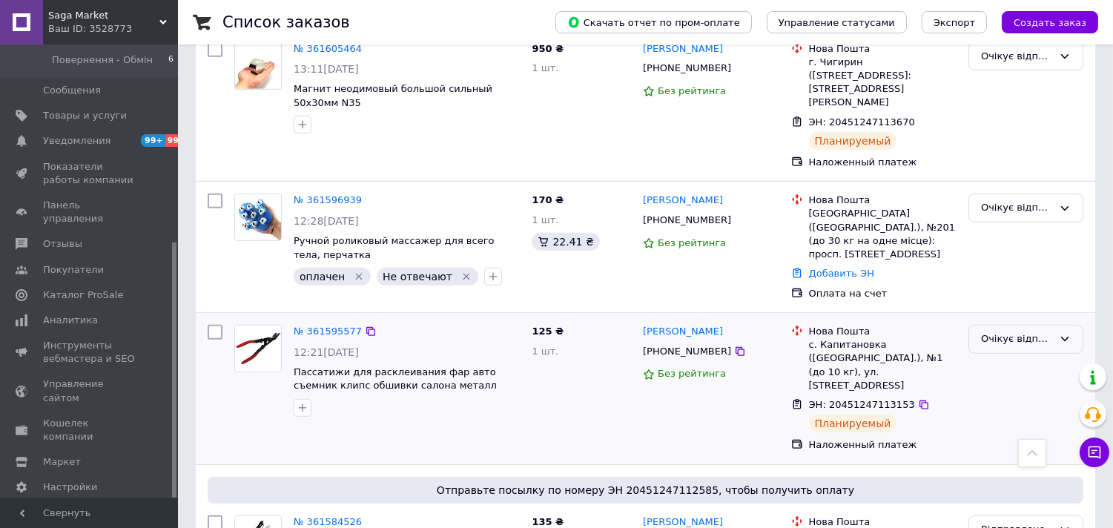
click at [1066, 337] on icon at bounding box center [1065, 339] width 8 height 4
click at [1038, 383] on li "Відправлено" at bounding box center [1025, 396] width 113 height 27
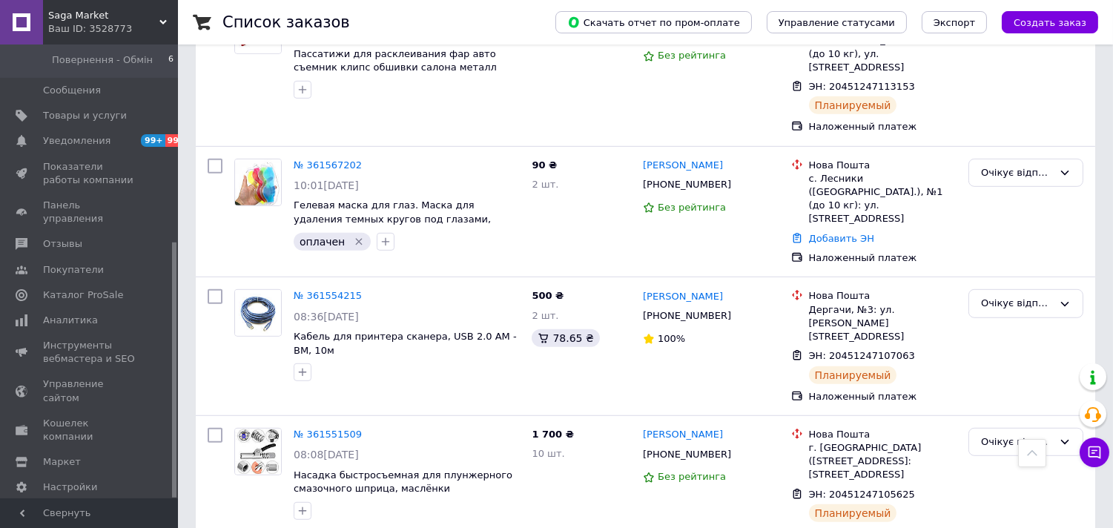
scroll to position [1628, 0]
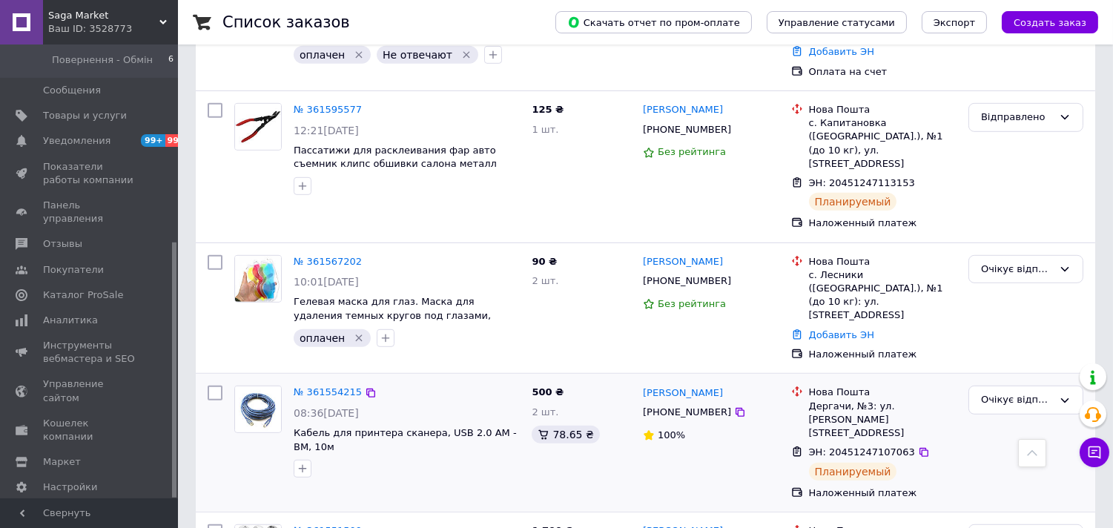
click at [1041, 380] on div "Очікує відправки НП" at bounding box center [1025, 443] width 127 height 126
click at [1041, 392] on div "Очікує відправки НП" at bounding box center [1017, 400] width 72 height 16
click at [1018, 471] on li "Комплектується" at bounding box center [1025, 484] width 113 height 27
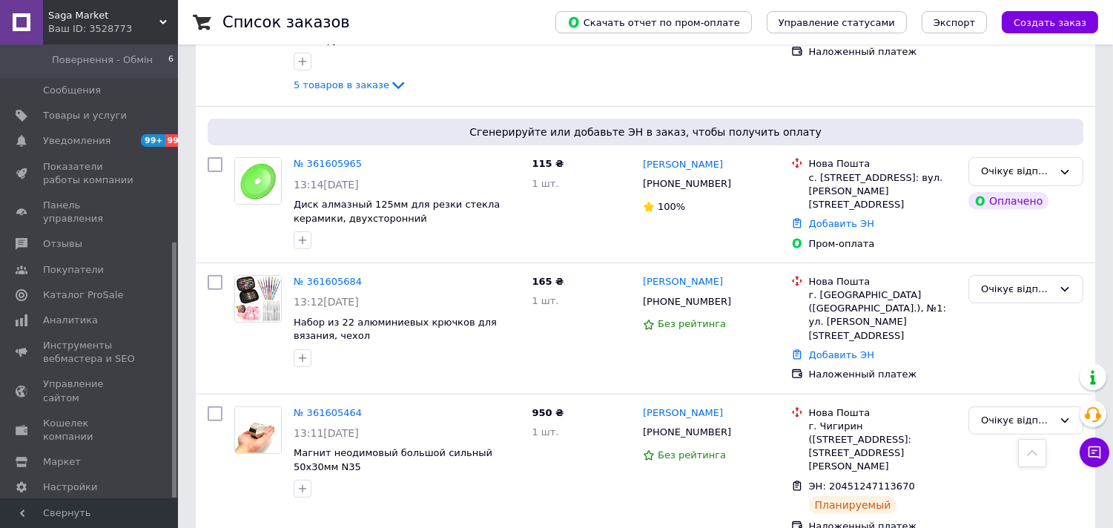
scroll to position [988, 0]
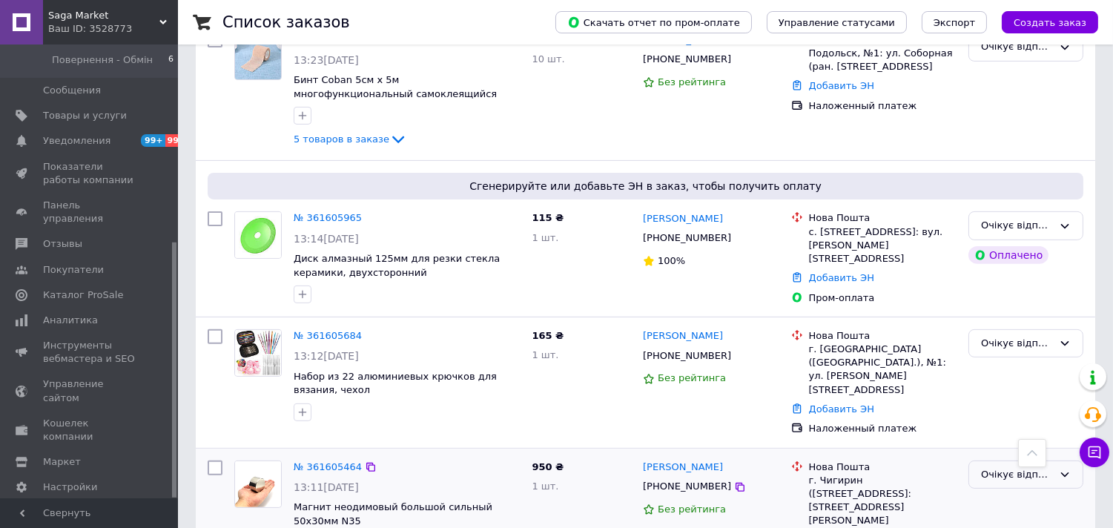
click at [1053, 460] on div "Очікує відправки НП" at bounding box center [1025, 474] width 115 height 29
click at [990, 517] on li "Відправлено" at bounding box center [1025, 530] width 113 height 27
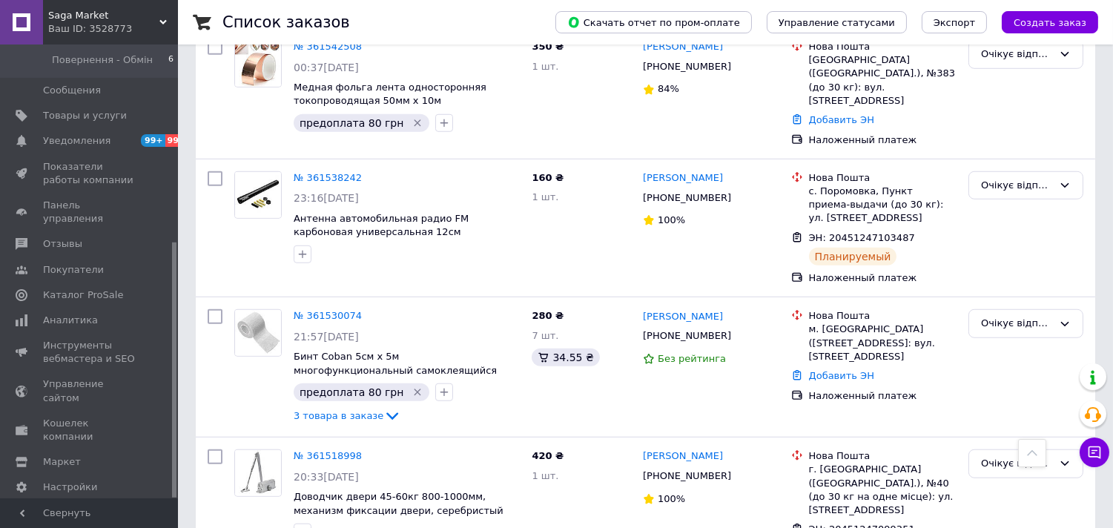
scroll to position [2323, 0]
